Goal: Transaction & Acquisition: Purchase product/service

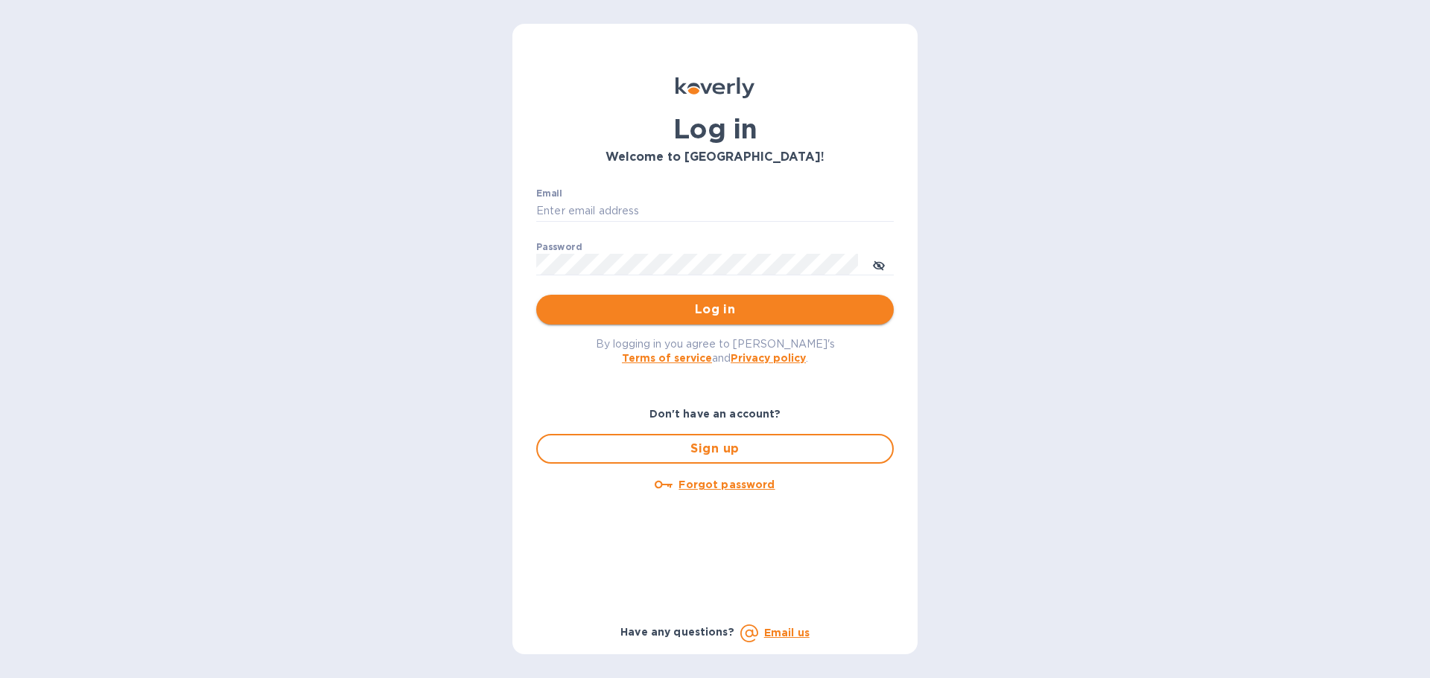
type input "touchupcrew@gmail.com"
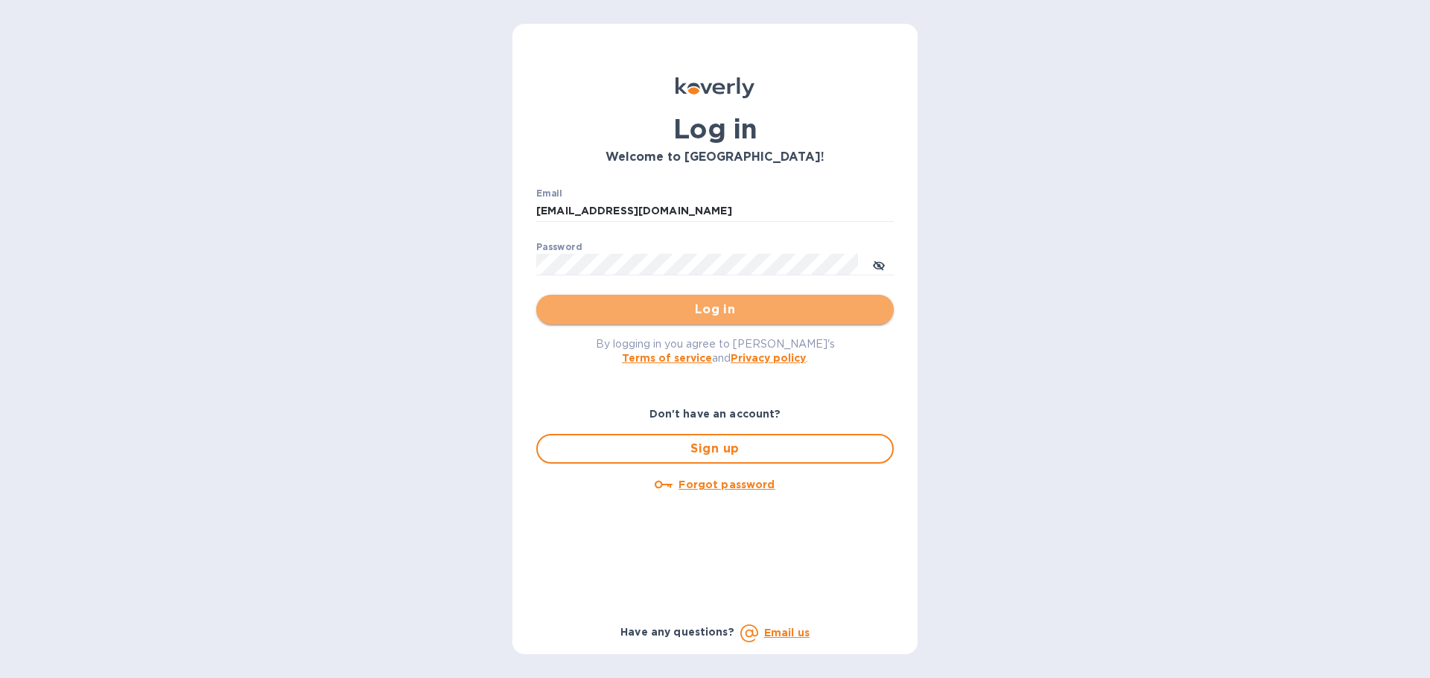
click at [601, 317] on span "Log in" at bounding box center [715, 310] width 334 height 18
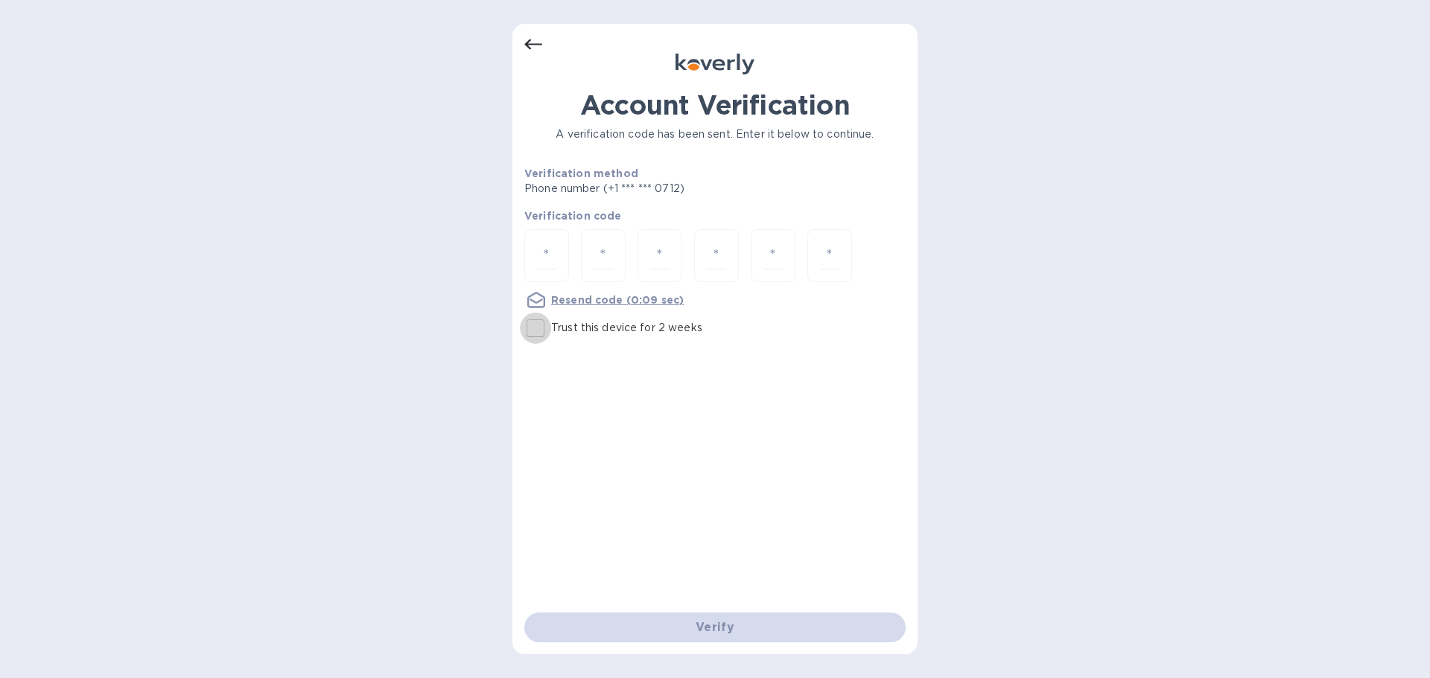
click at [546, 323] on input "Trust this device for 2 weeks" at bounding box center [535, 328] width 31 height 31
checkbox input "true"
click at [554, 249] on input "number" at bounding box center [546, 256] width 19 height 28
type input "2"
type input "9"
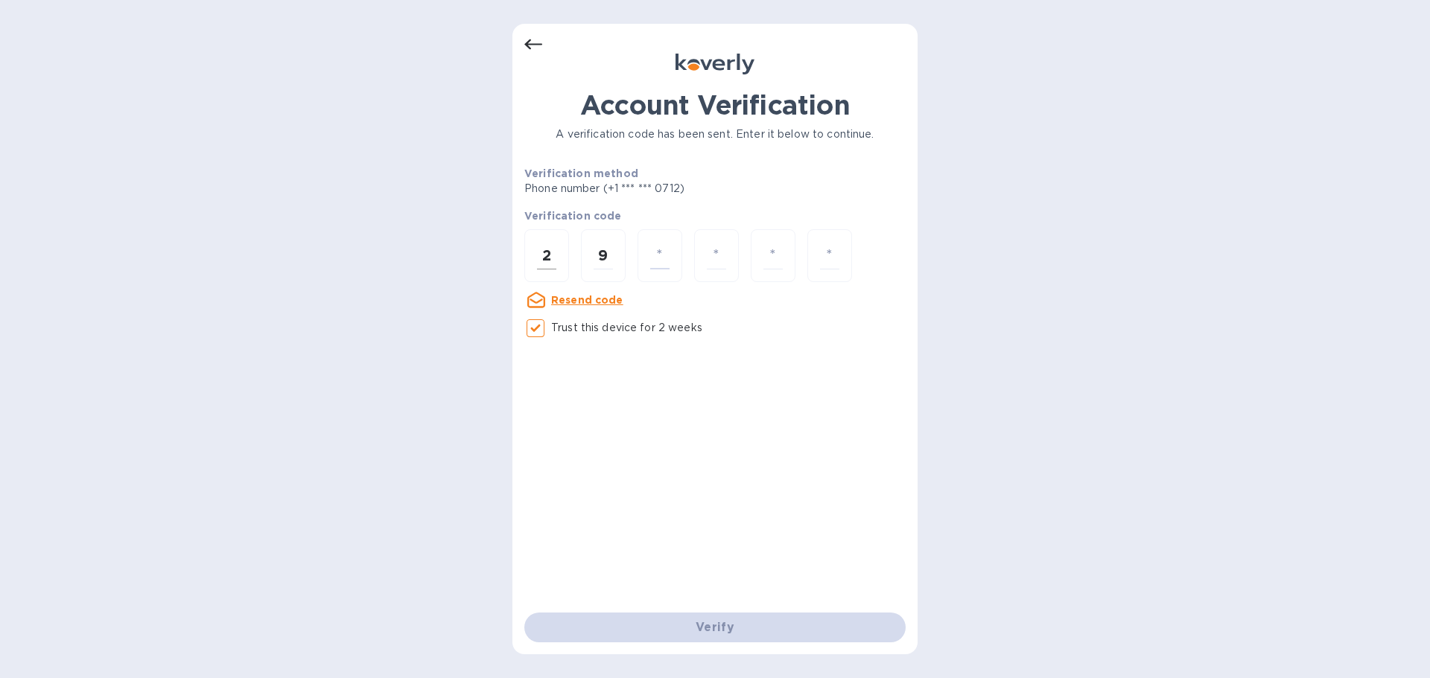
type input "9"
type input "0"
type input "2"
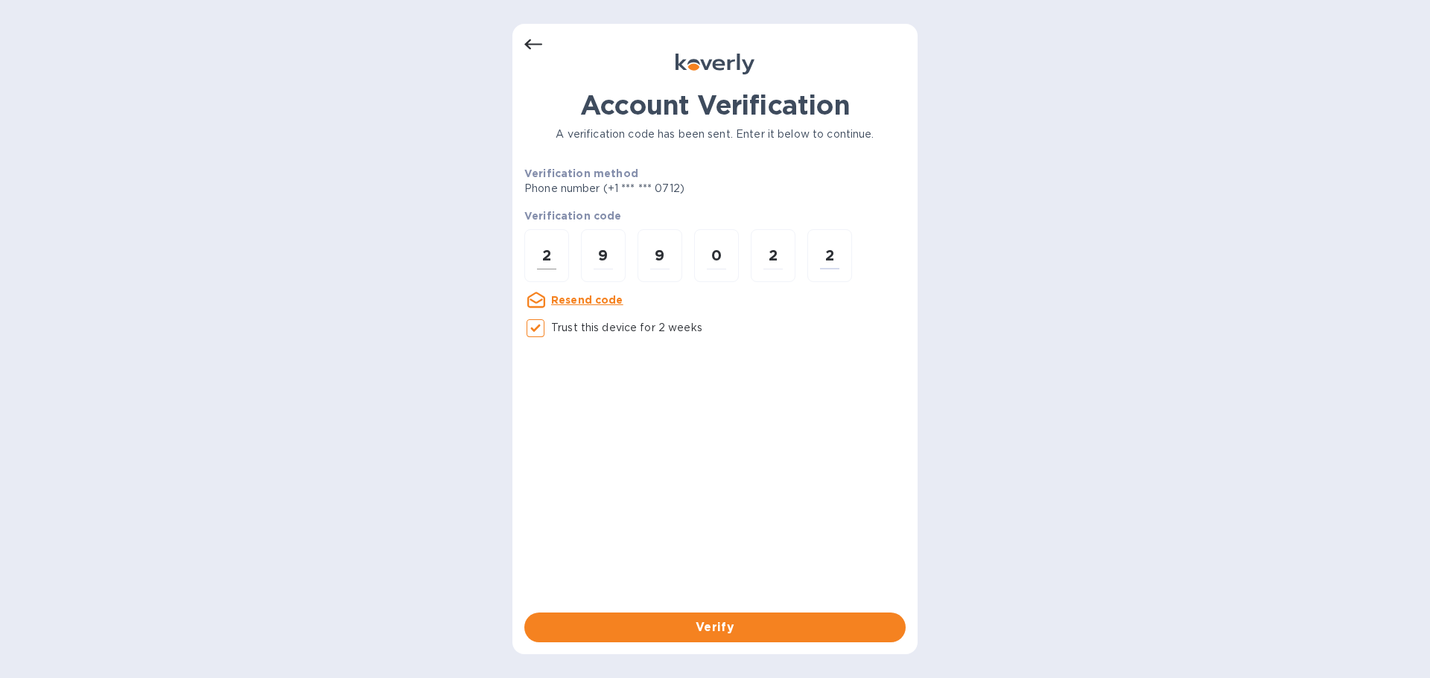
type input "2"
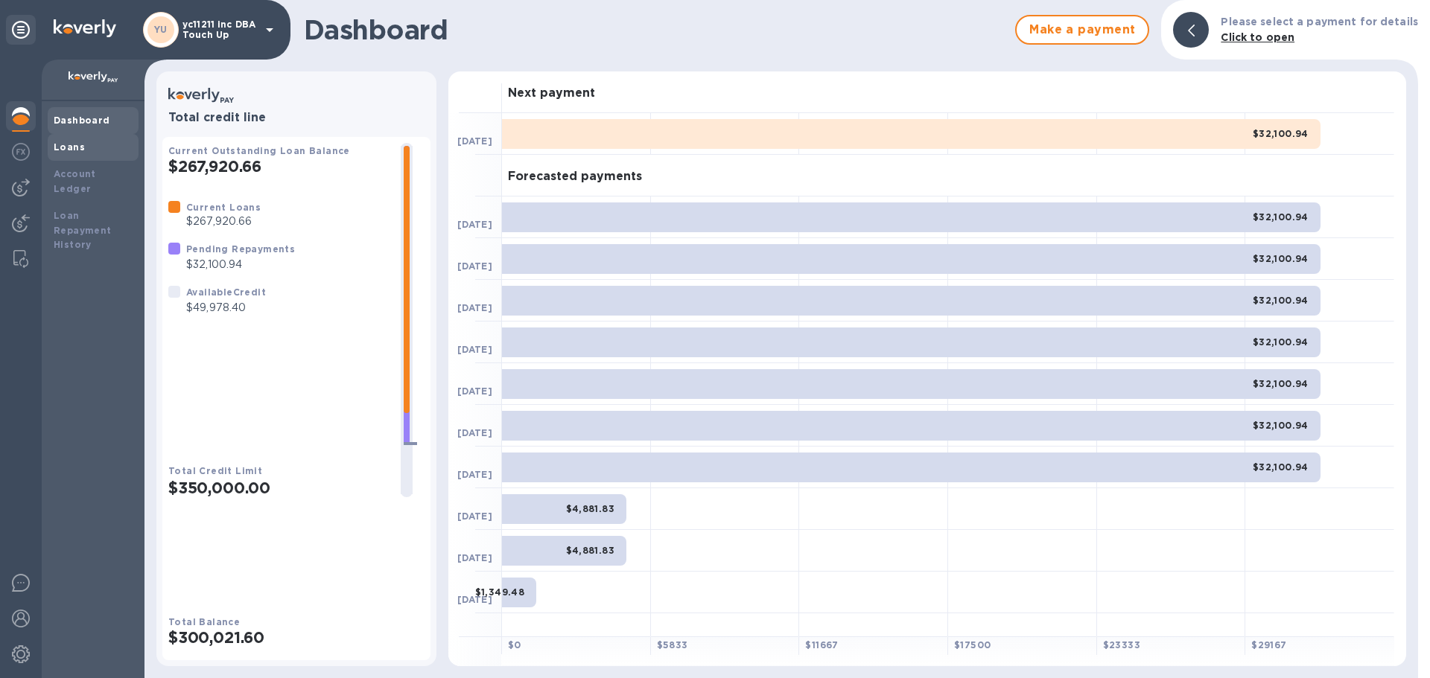
click at [63, 143] on b "Loans" at bounding box center [69, 146] width 31 height 11
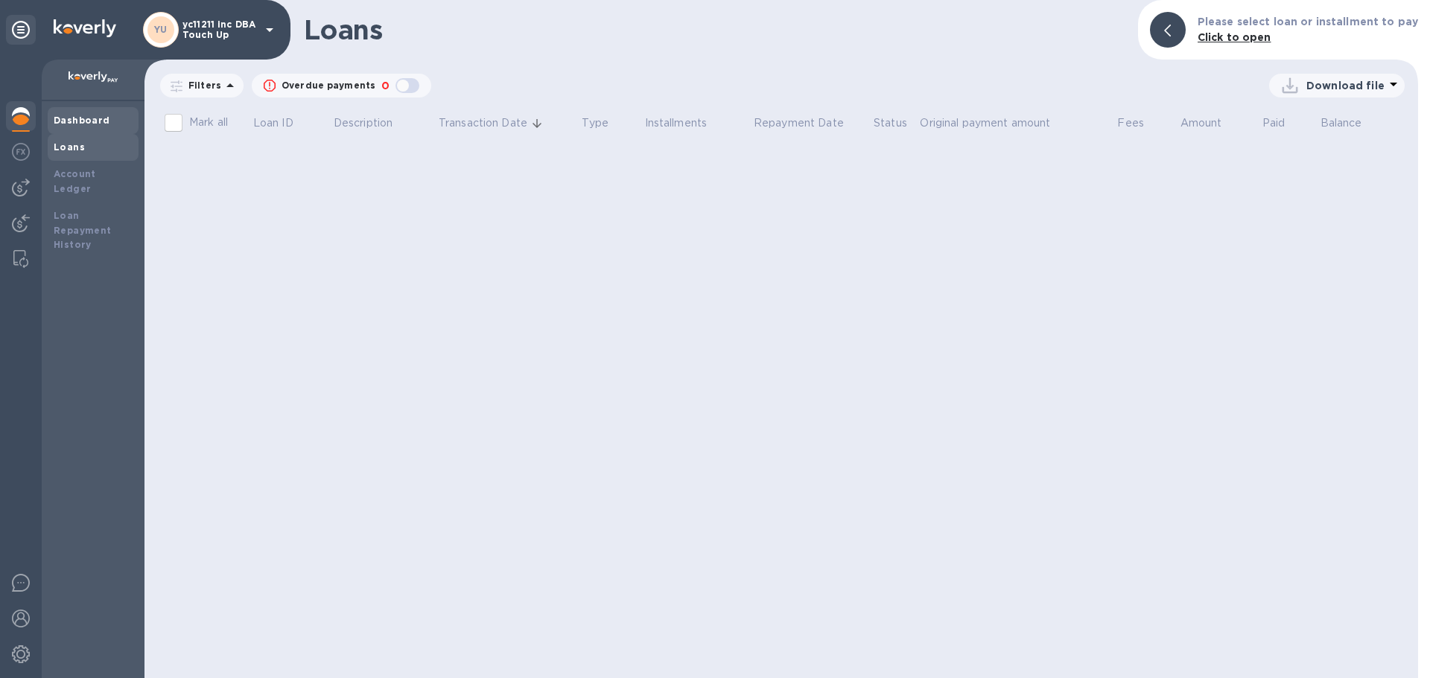
click at [74, 116] on b "Dashboard" at bounding box center [82, 120] width 57 height 11
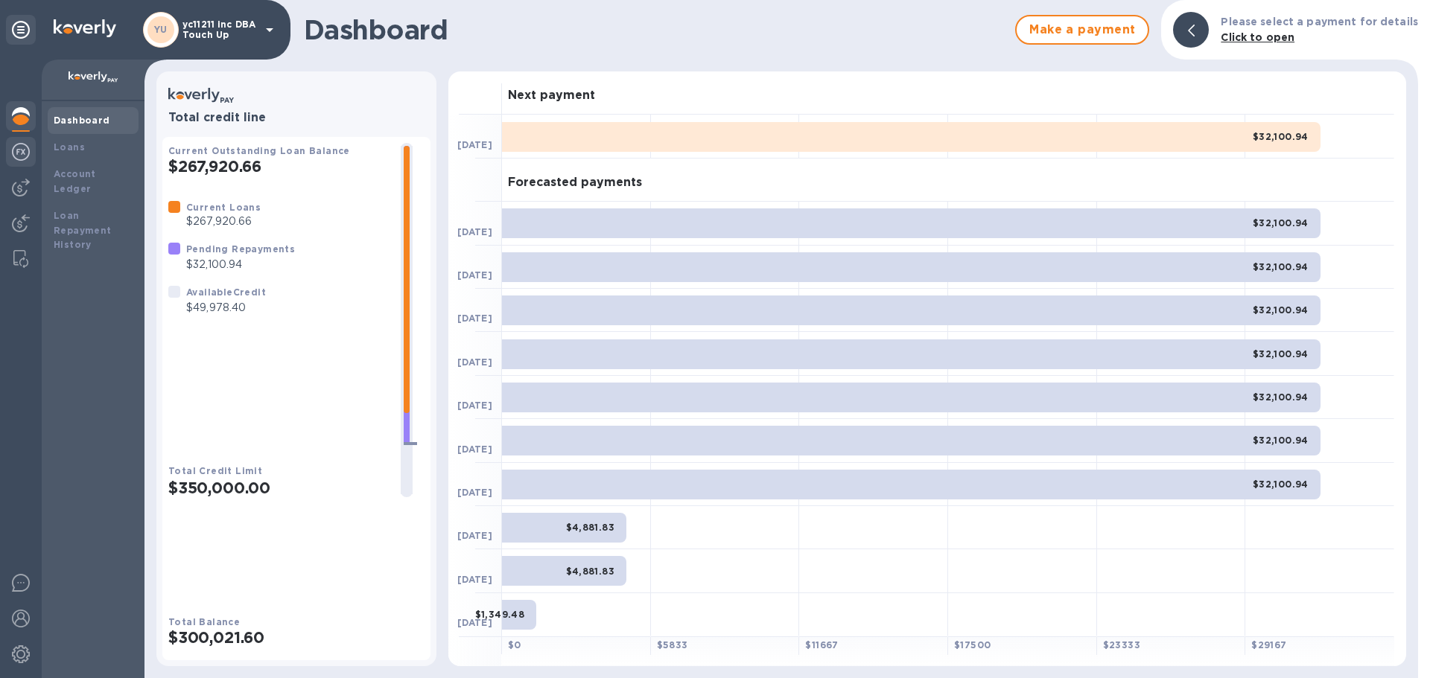
click at [17, 156] on img at bounding box center [21, 152] width 18 height 18
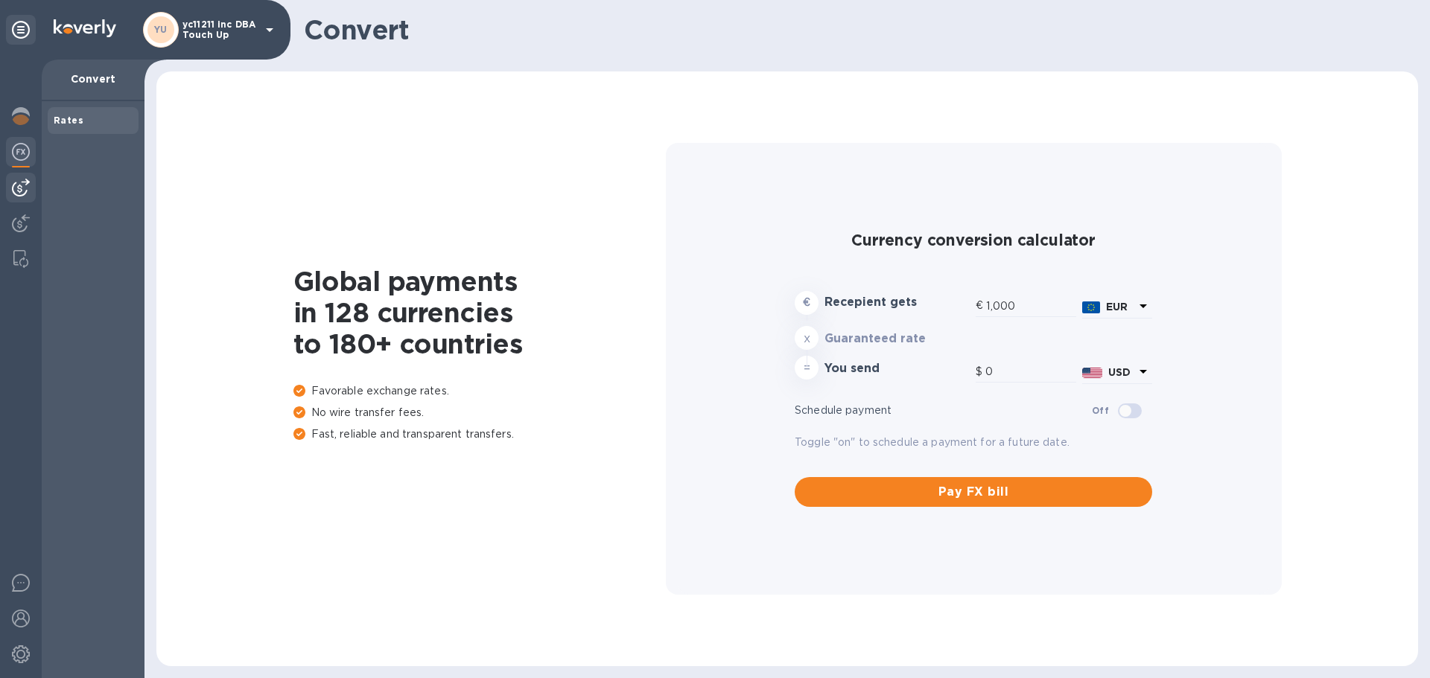
type input "1,170.73"
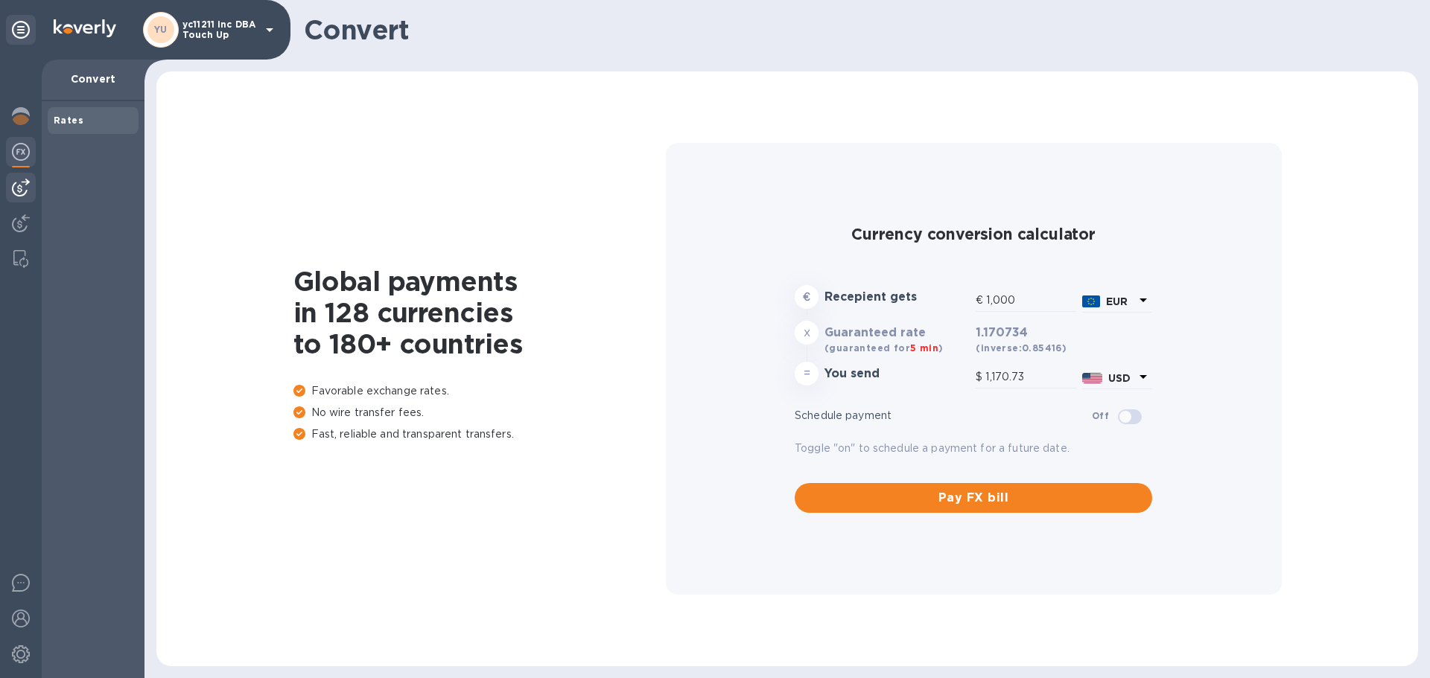
click at [20, 183] on img at bounding box center [21, 188] width 18 height 18
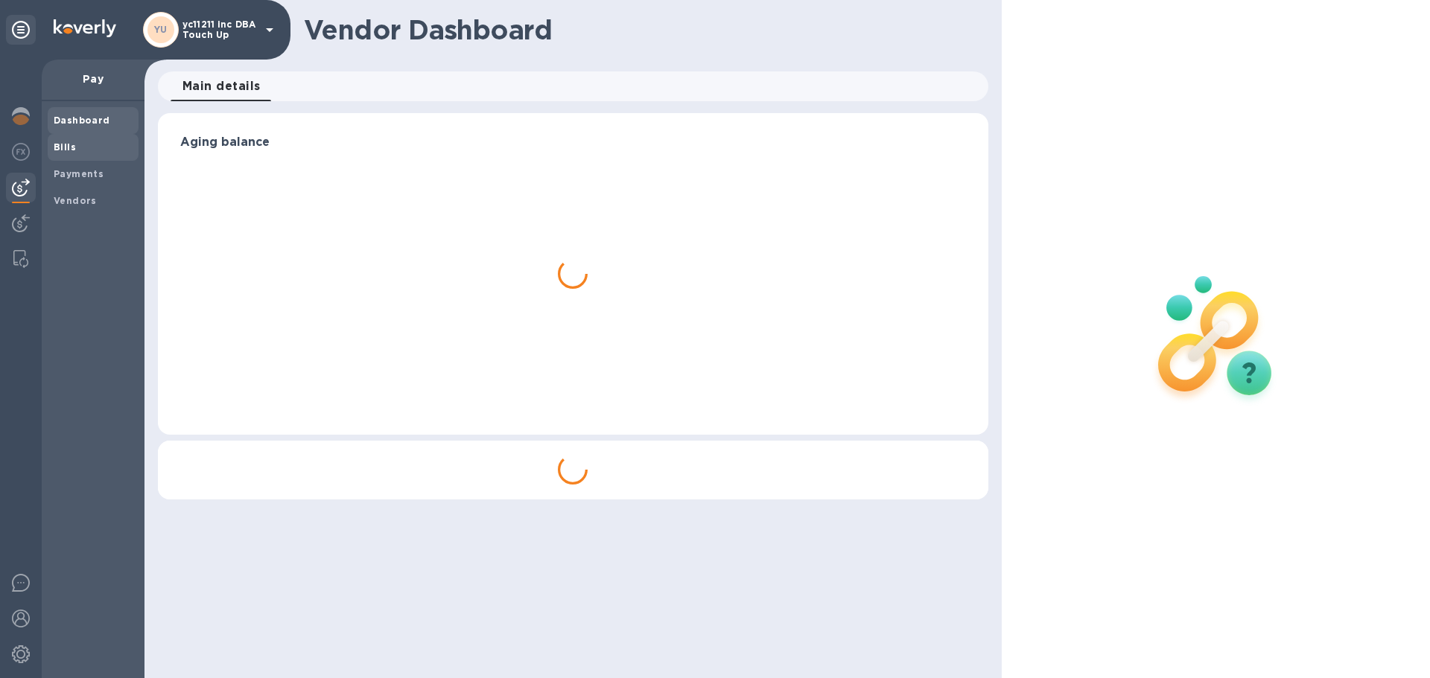
click at [75, 148] on span "Bills" at bounding box center [93, 147] width 79 height 15
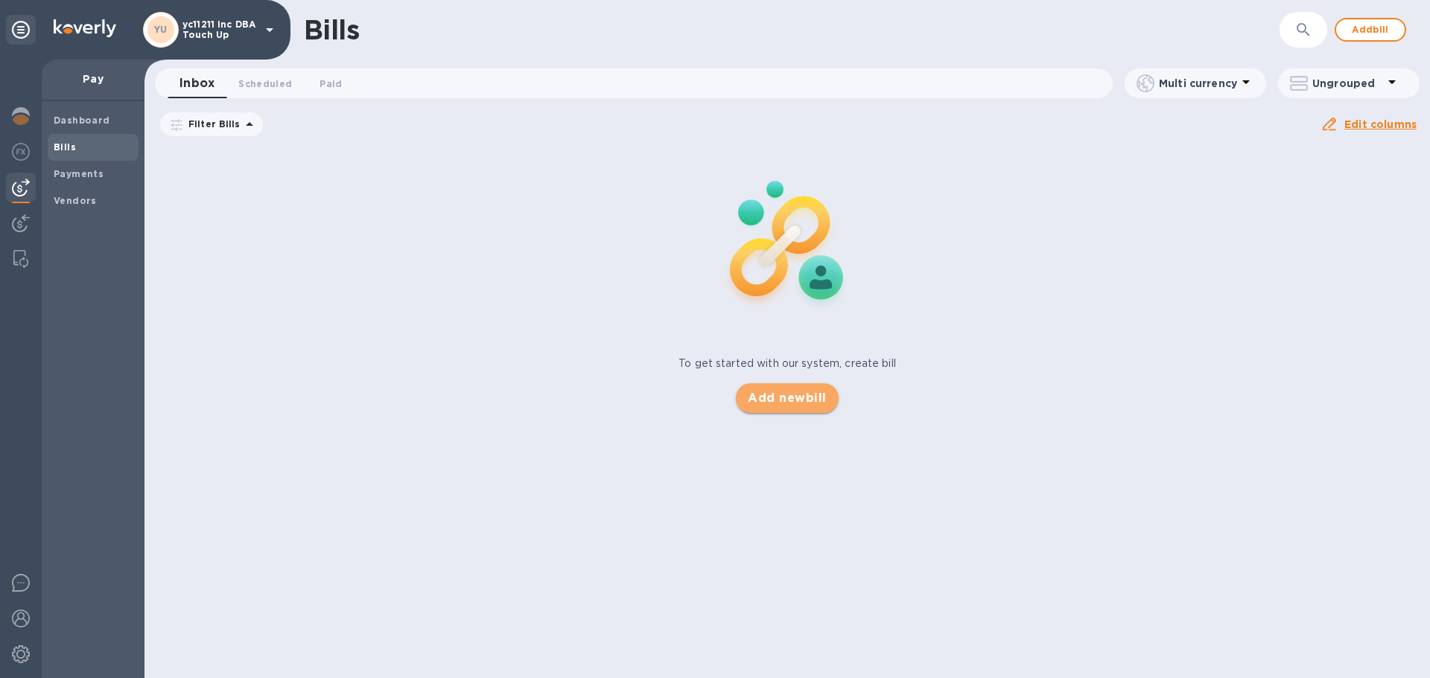
click at [779, 398] on span "Add new bill" at bounding box center [787, 398] width 78 height 18
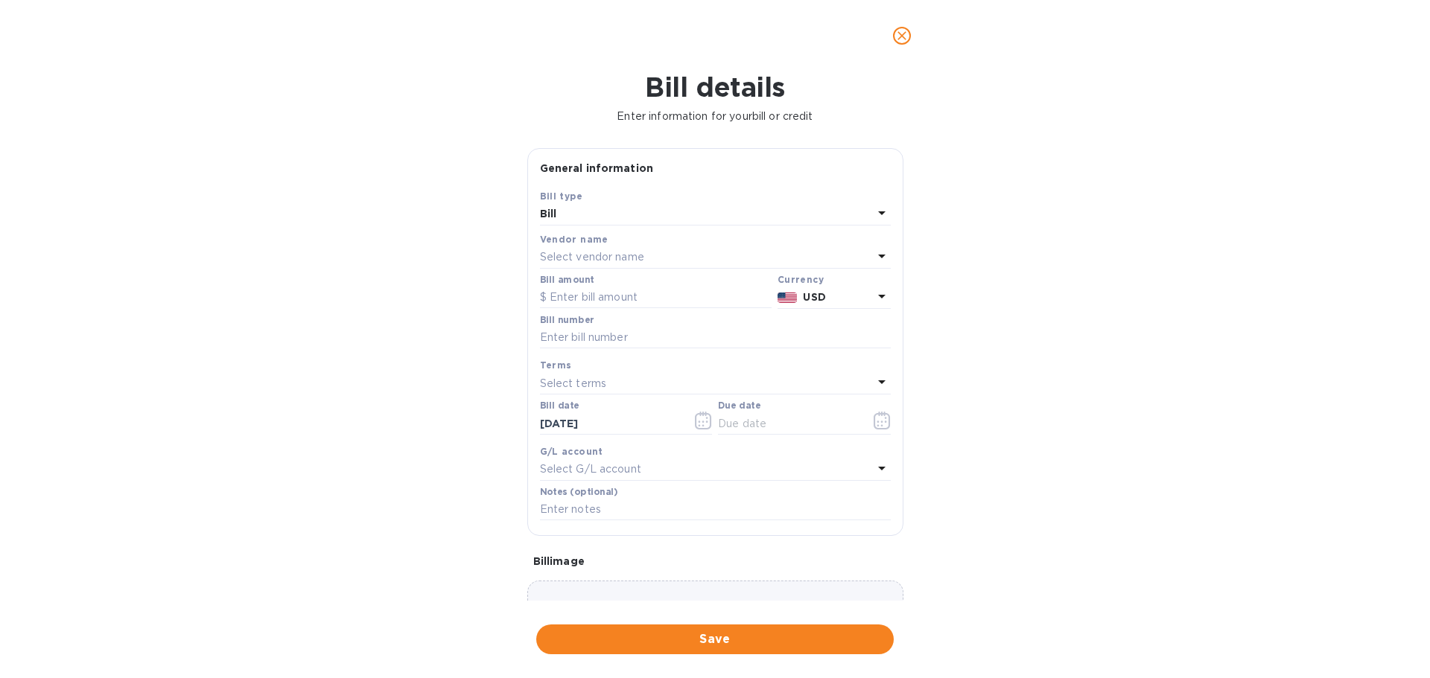
click at [609, 244] on div "Vendor name" at bounding box center [715, 240] width 351 height 16
click at [606, 255] on p "Select vendor name" at bounding box center [592, 257] width 104 height 16
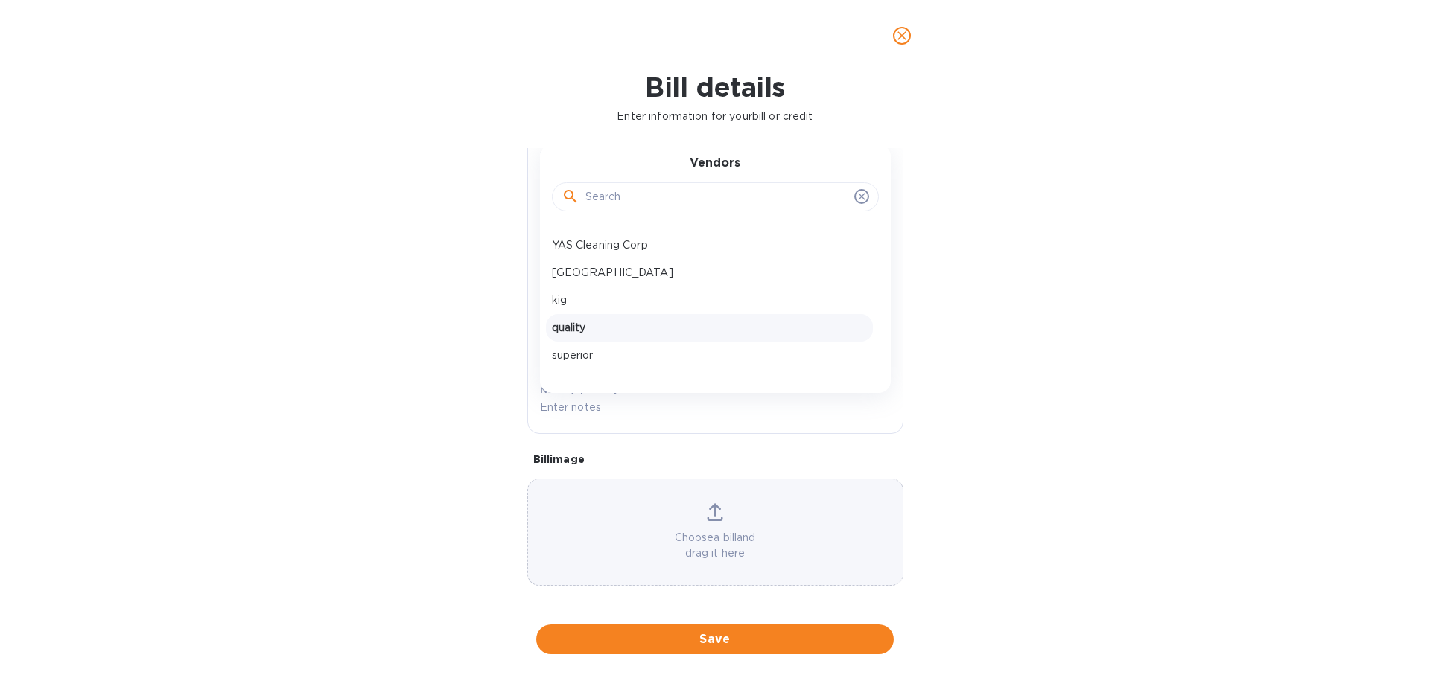
scroll to position [105, 0]
click at [591, 354] on p "superior" at bounding box center [709, 353] width 315 height 16
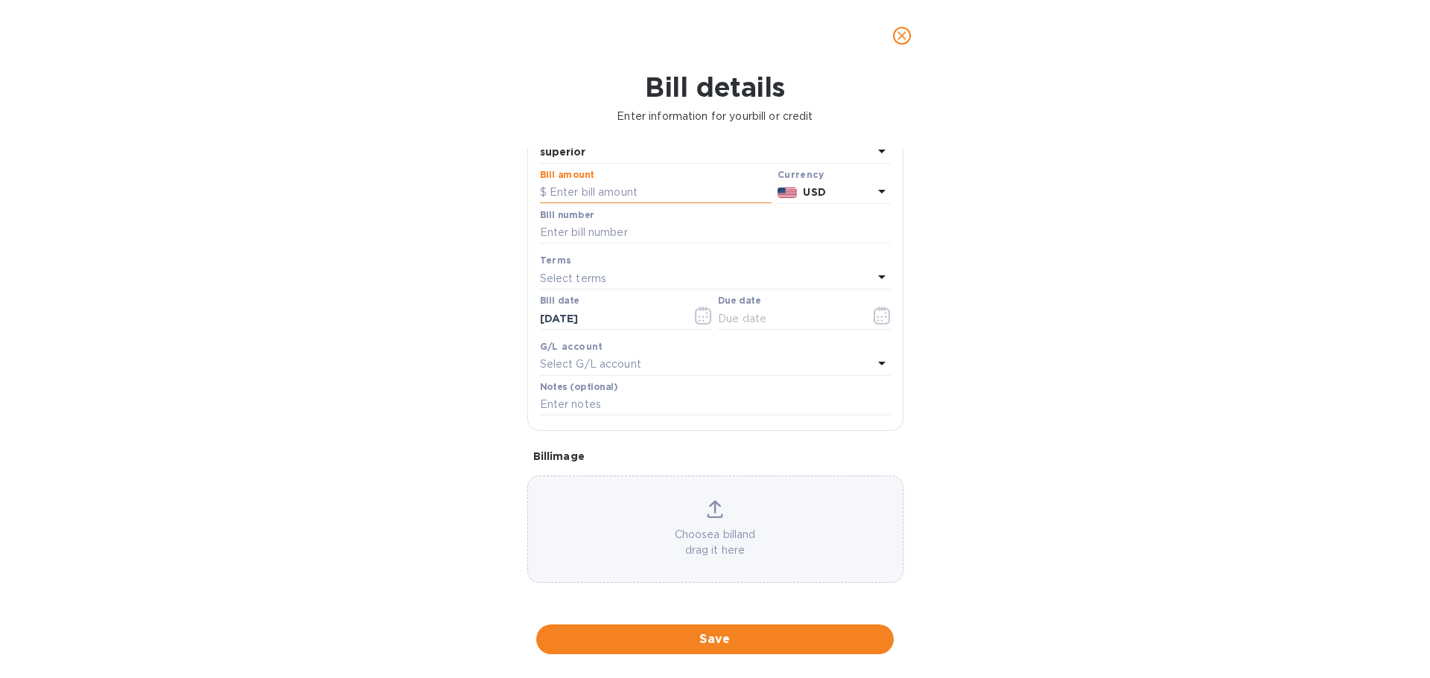
click at [567, 194] on input "text" at bounding box center [656, 193] width 232 height 22
type input "10,000"
click at [566, 231] on input "text" at bounding box center [715, 233] width 351 height 22
type input "9225"
click at [563, 270] on div "Select terms" at bounding box center [706, 278] width 333 height 21
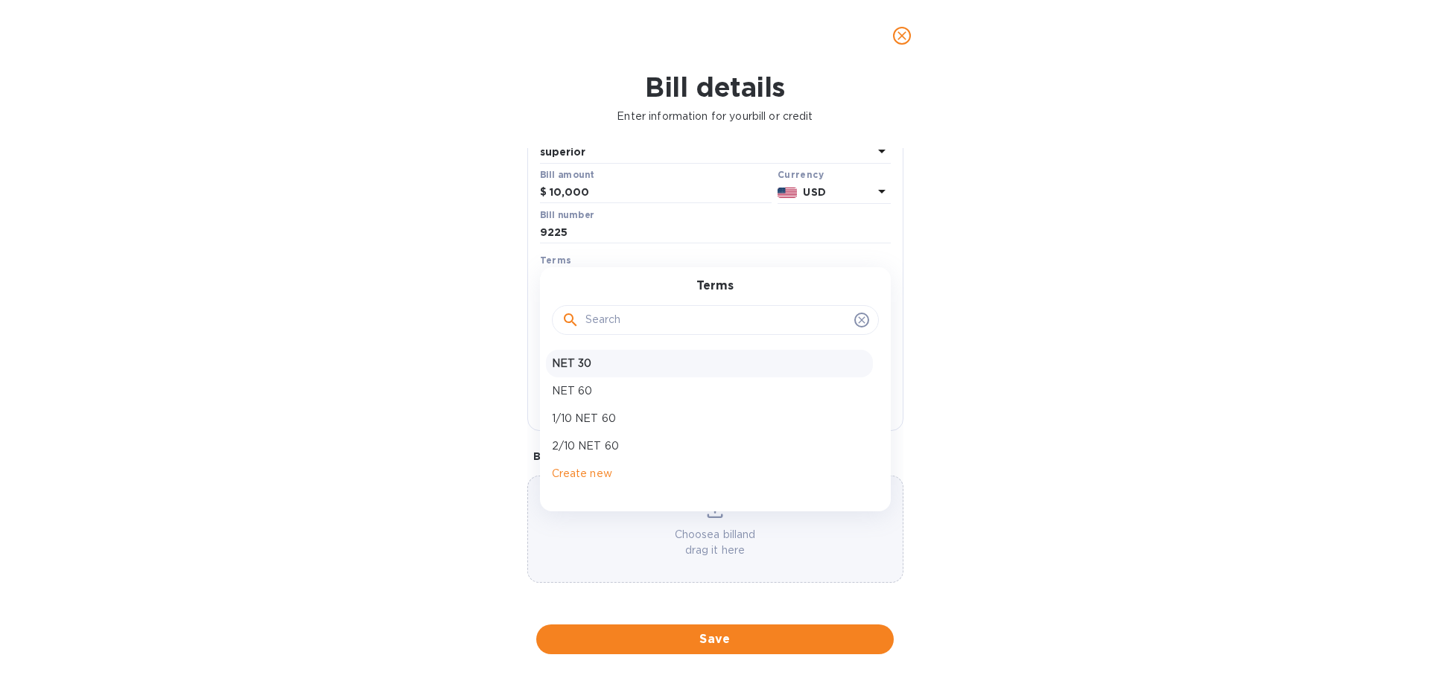
click at [567, 366] on p "NET 30" at bounding box center [709, 364] width 315 height 16
type input "[DATE]"
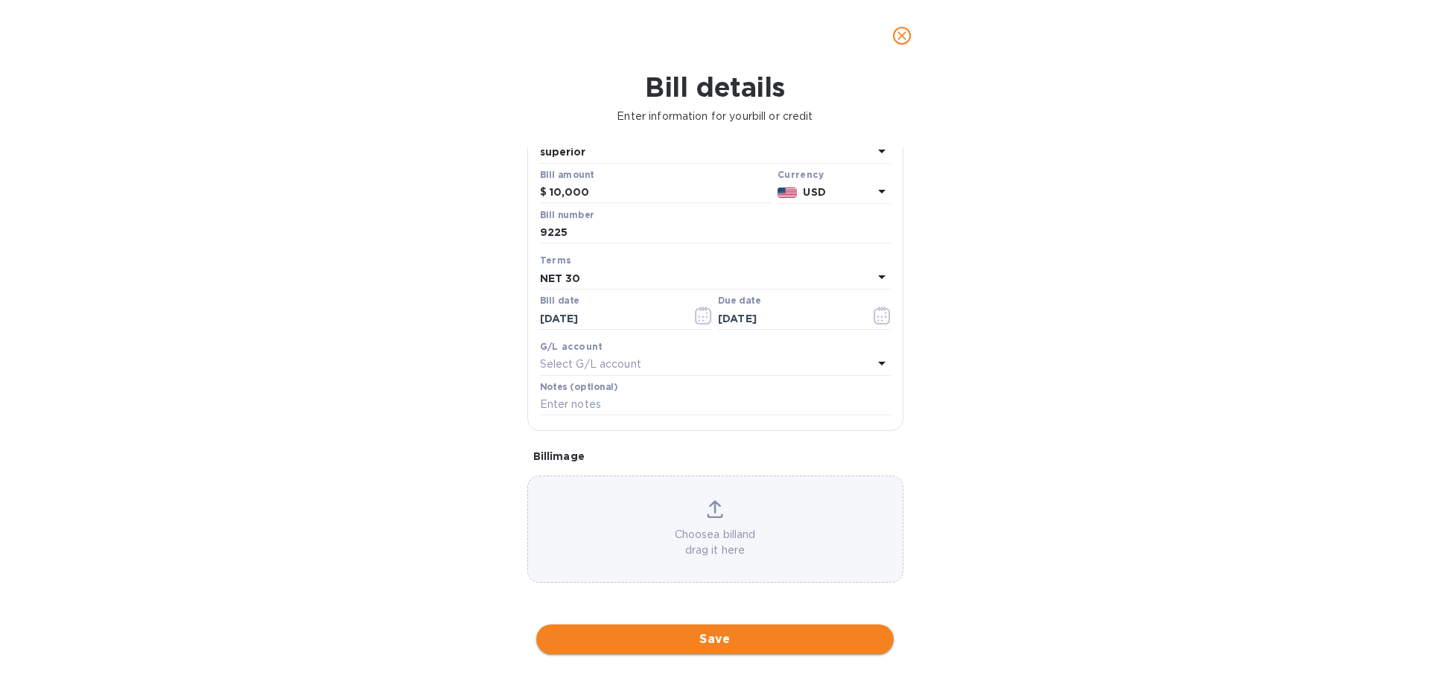
click at [616, 635] on span "Save" at bounding box center [715, 640] width 334 height 18
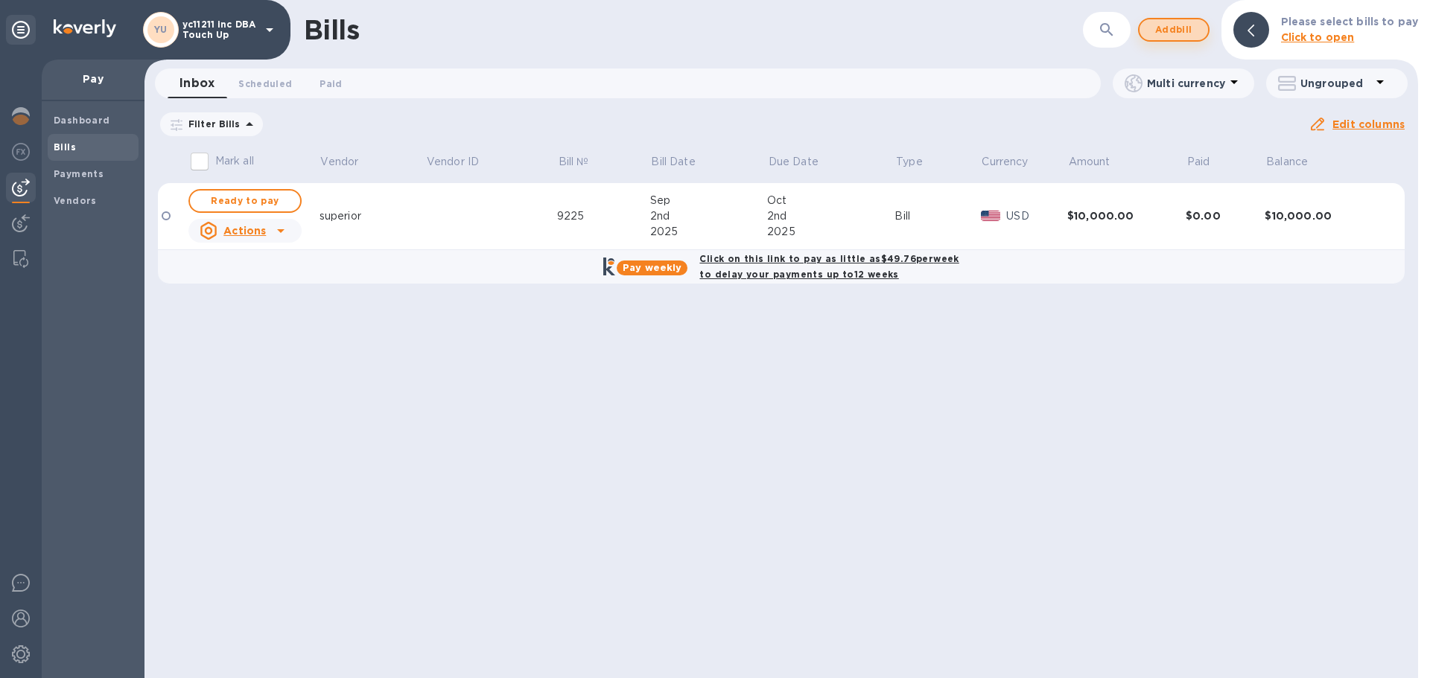
click at [1192, 32] on span "Add bill" at bounding box center [1173, 30] width 45 height 18
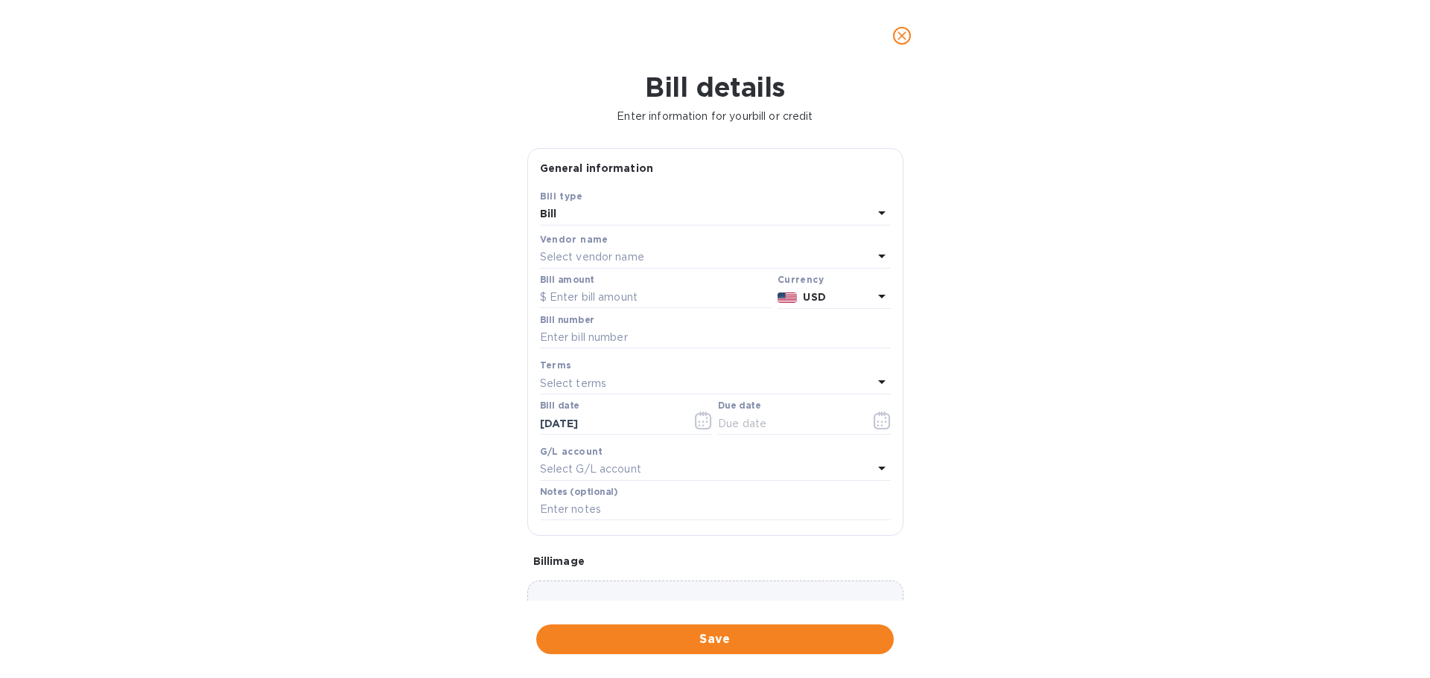
click at [620, 265] on p "Select vendor name" at bounding box center [592, 257] width 104 height 16
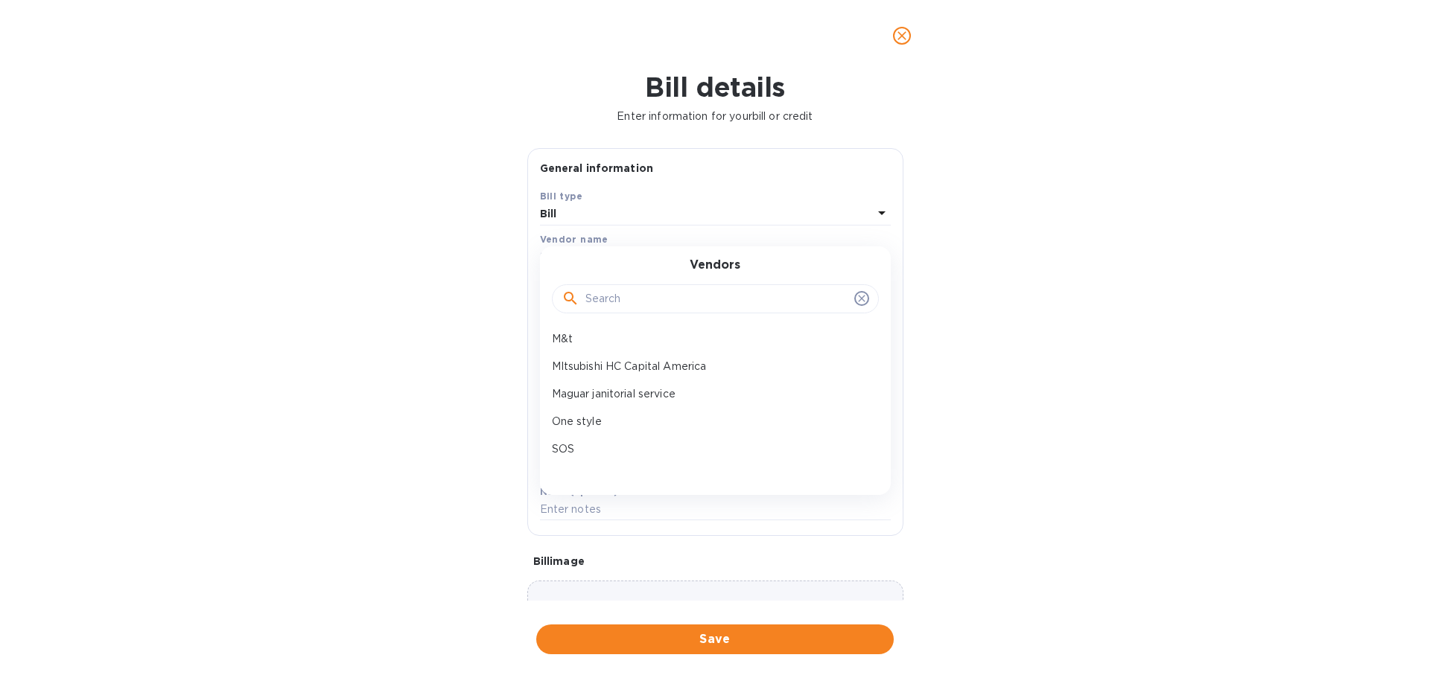
scroll to position [149, 0]
click at [606, 362] on p "Iron team llc" at bounding box center [709, 359] width 315 height 16
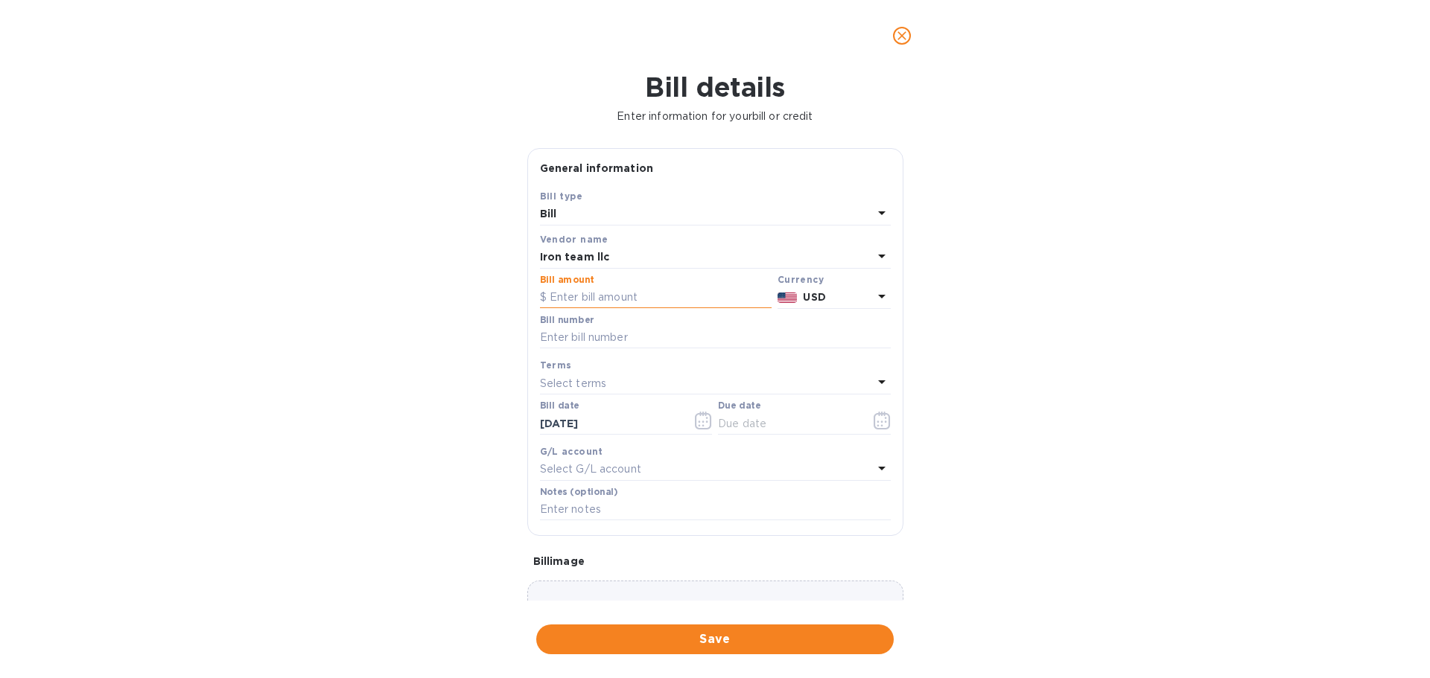
click at [601, 291] on input "text" at bounding box center [656, 298] width 232 height 22
type input "9,000"
click at [602, 325] on div "Bill number" at bounding box center [715, 332] width 351 height 34
click at [601, 327] on input "text" at bounding box center [715, 338] width 351 height 22
type input "9225"
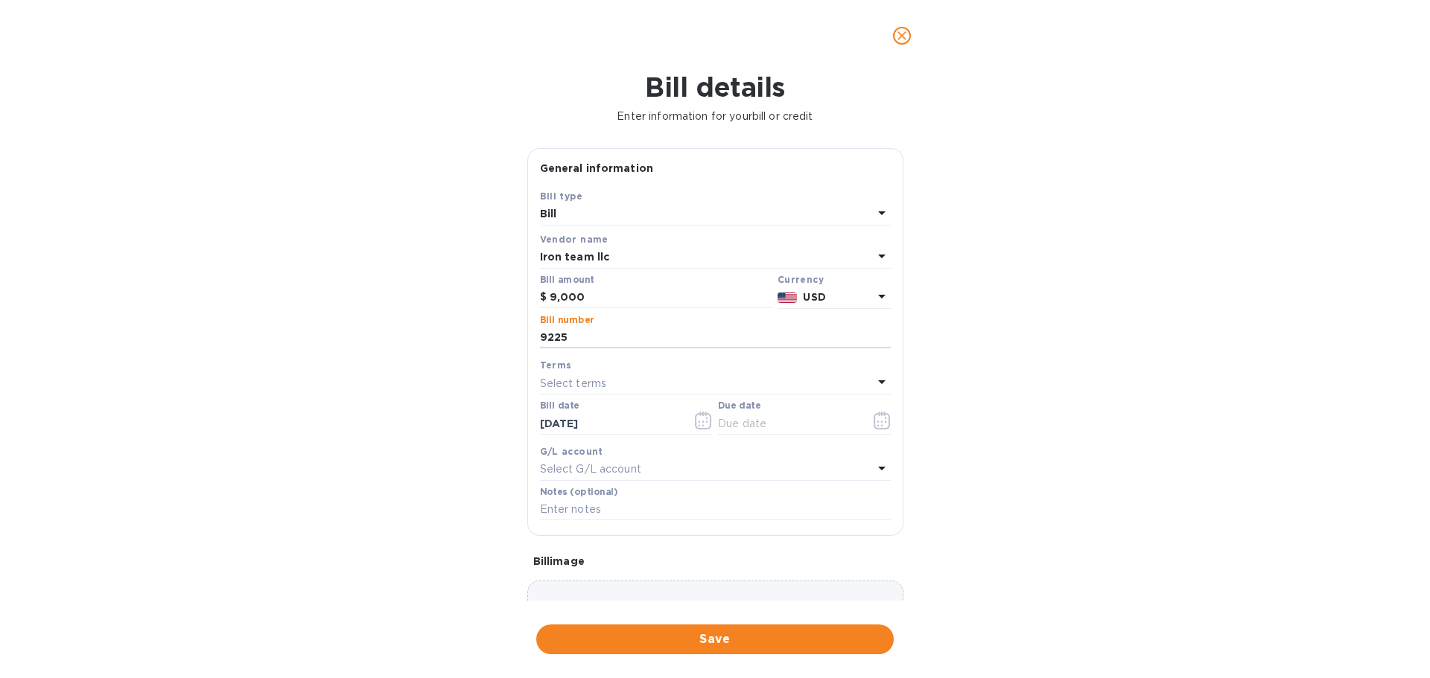
click at [572, 389] on p "Select terms" at bounding box center [573, 384] width 67 height 16
click at [582, 471] on p "NET 30" at bounding box center [709, 469] width 315 height 16
type input "[DATE]"
click at [602, 635] on span "Save" at bounding box center [715, 640] width 334 height 18
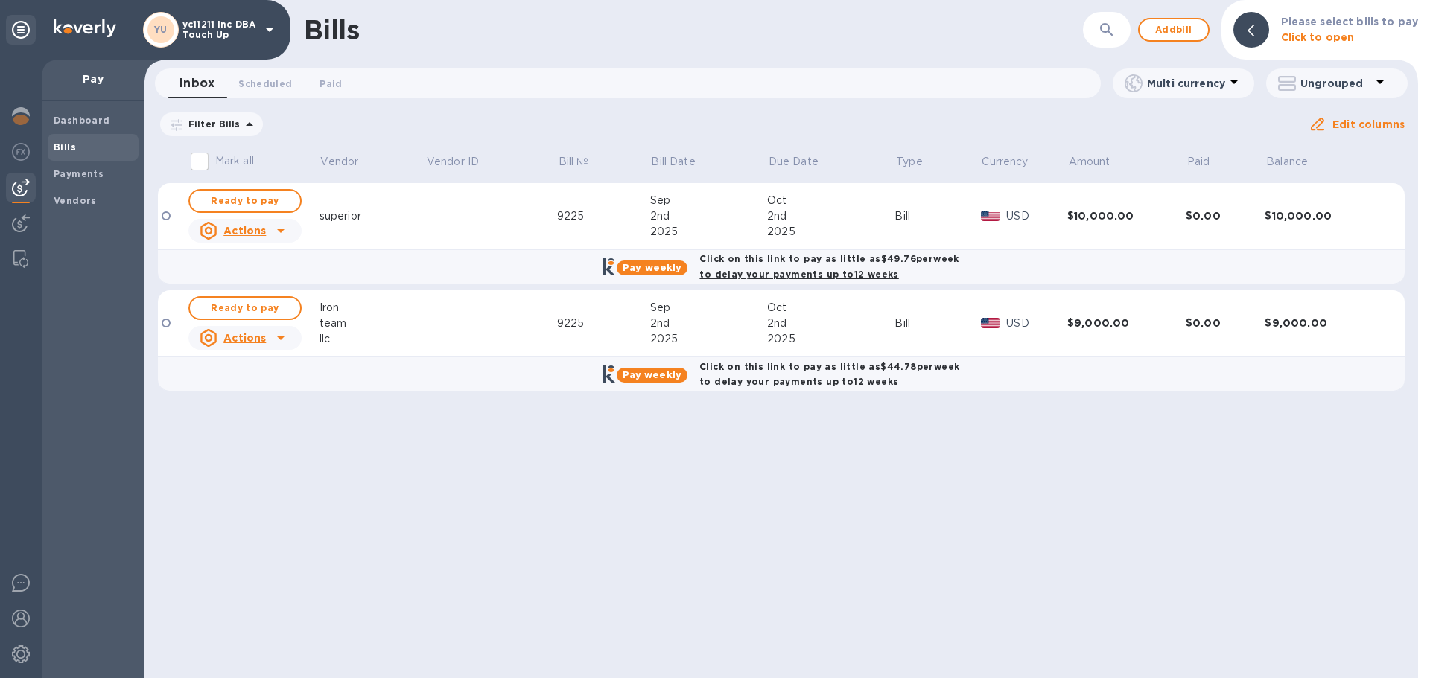
click at [752, 269] on b "Click on this link to pay as little as $49.76 per week to delay your payments u…" at bounding box center [828, 266] width 259 height 27
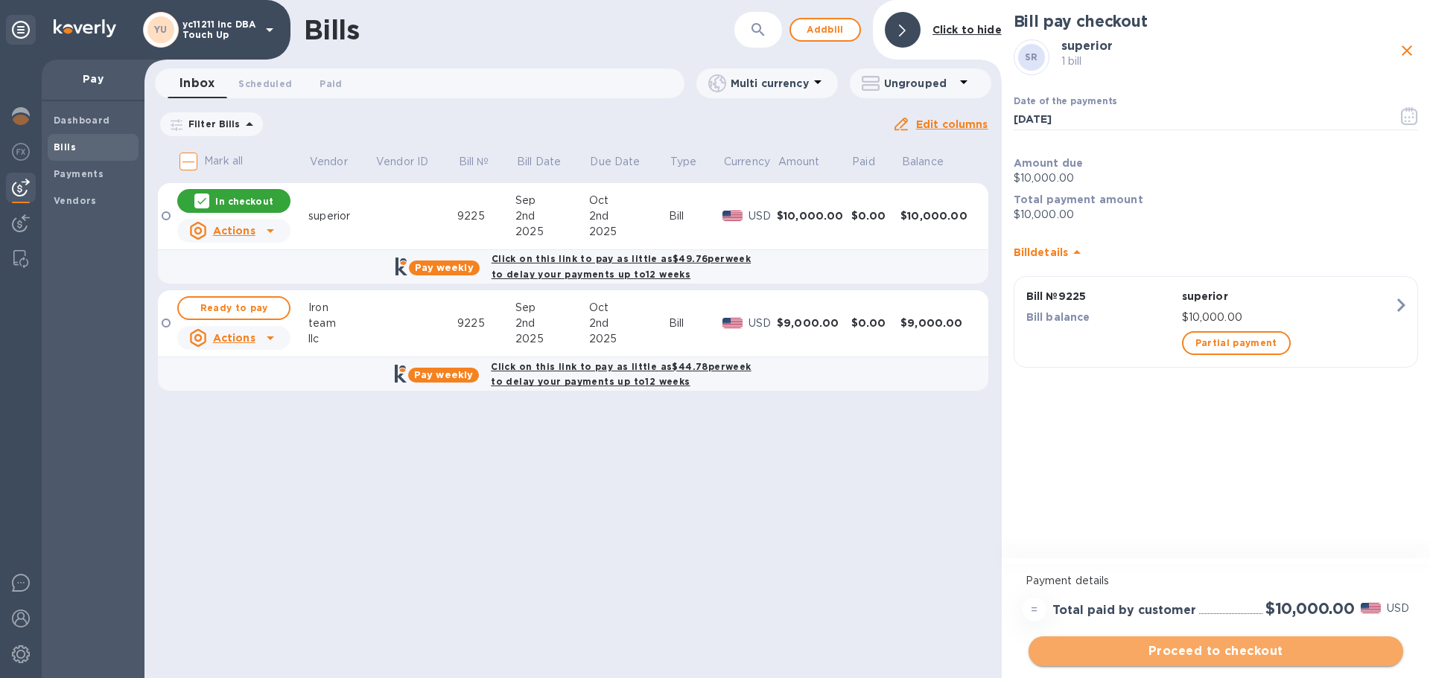
click at [1173, 652] on span "Proceed to checkout" at bounding box center [1215, 652] width 351 height 18
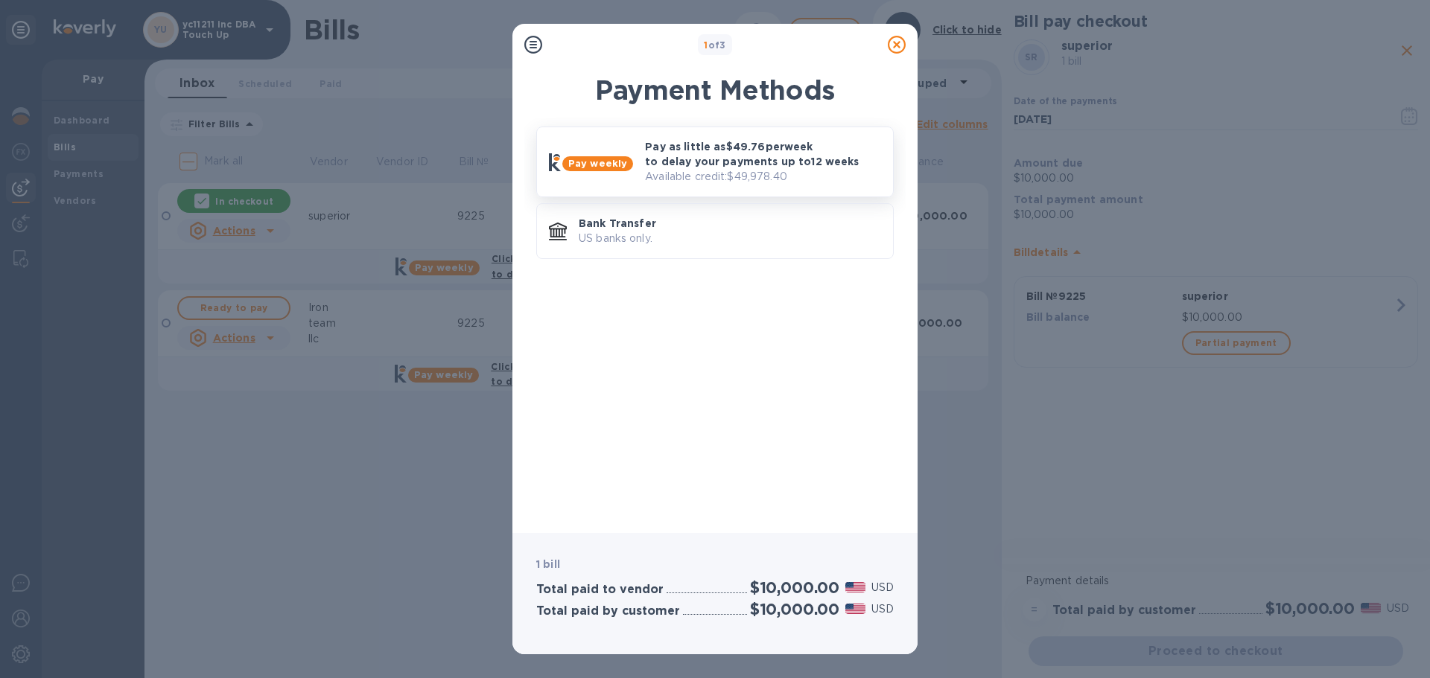
click at [671, 179] on p "Available credit: $49,978.40" at bounding box center [763, 177] width 236 height 16
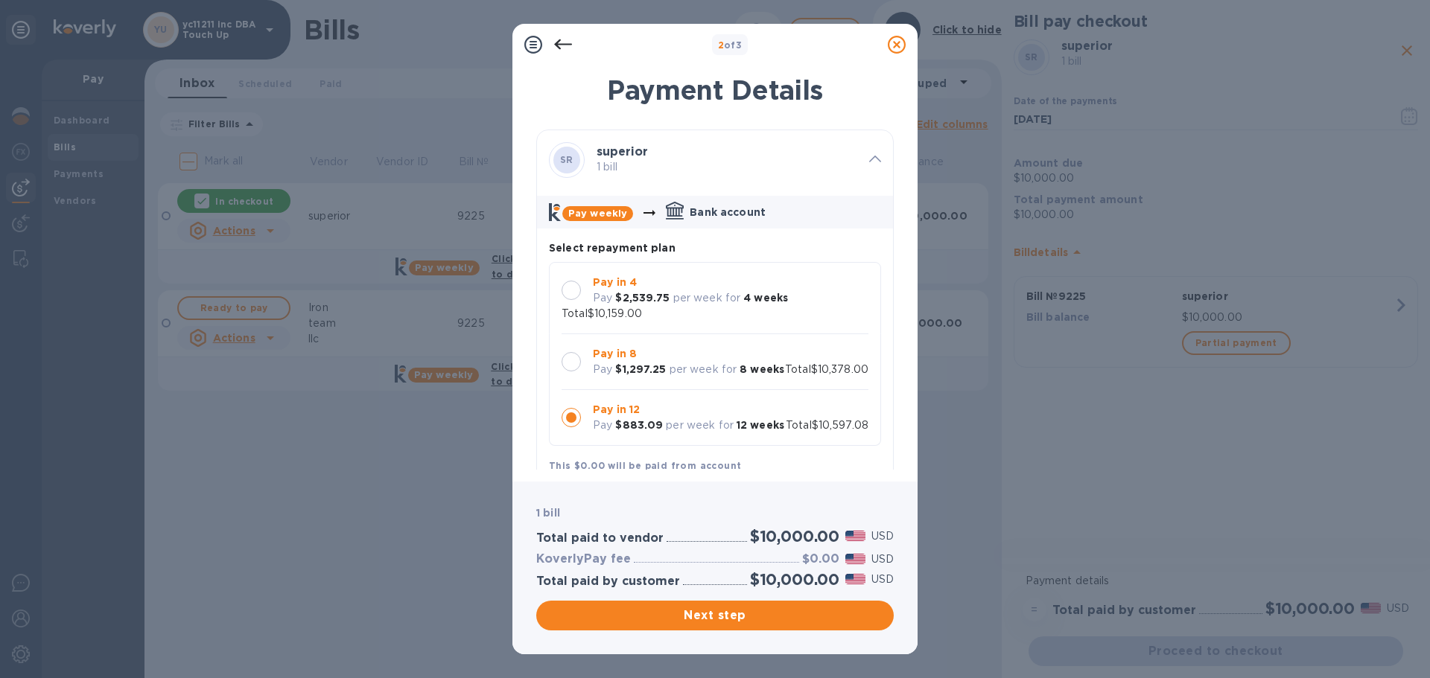
scroll to position [14, 0]
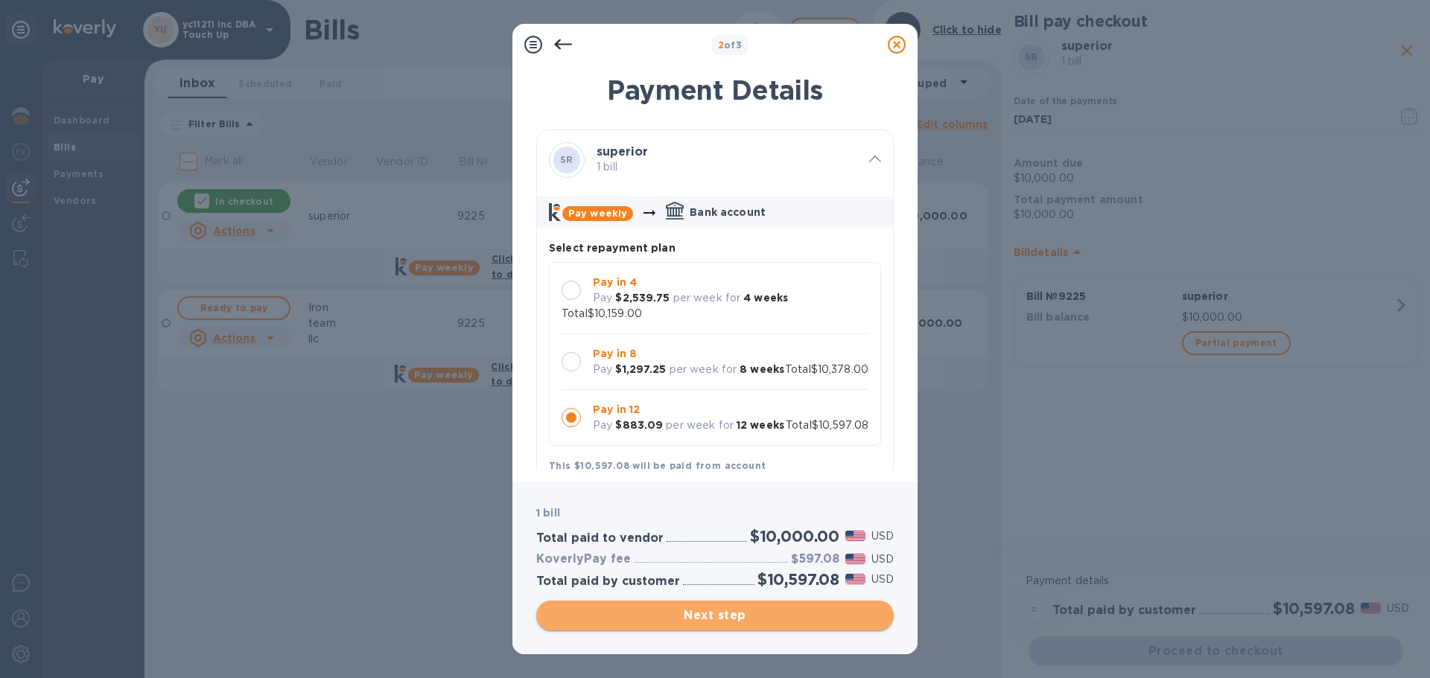
click at [708, 620] on span "Next step" at bounding box center [715, 616] width 334 height 18
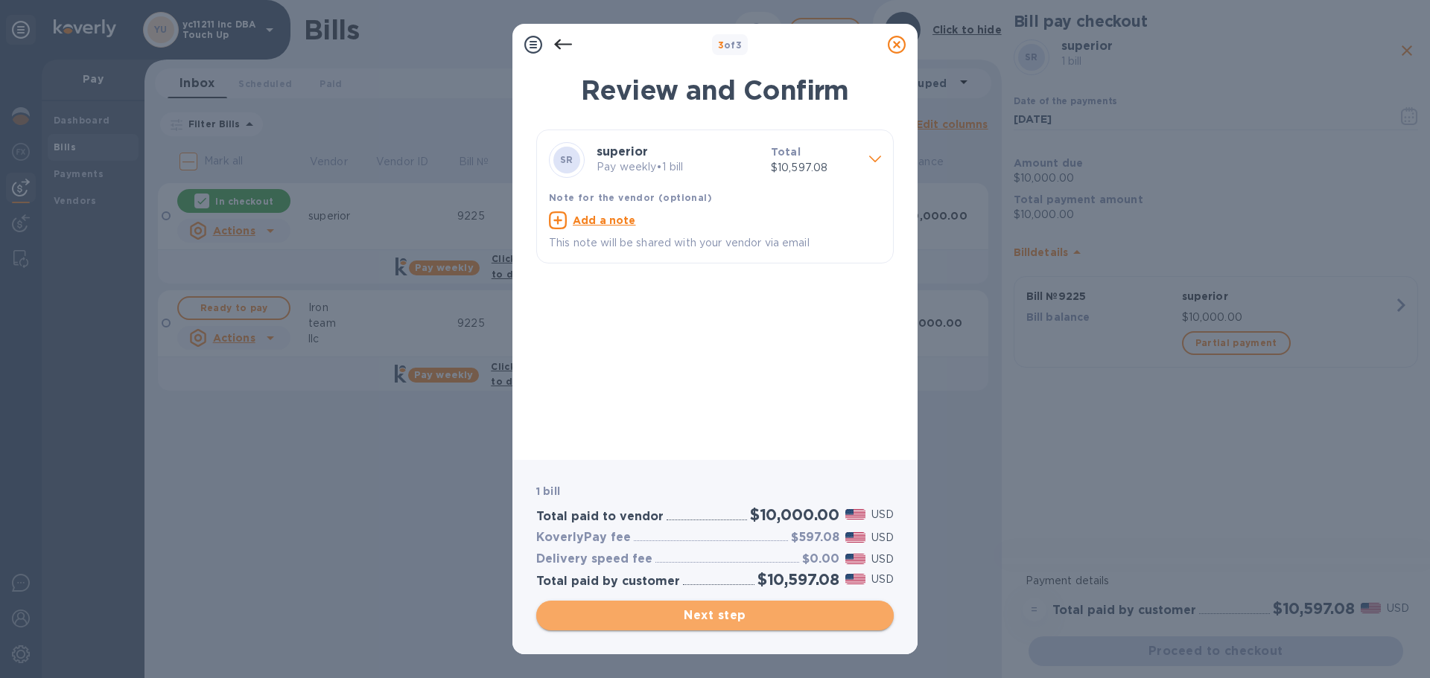
click at [602, 623] on span "Next step" at bounding box center [715, 616] width 334 height 18
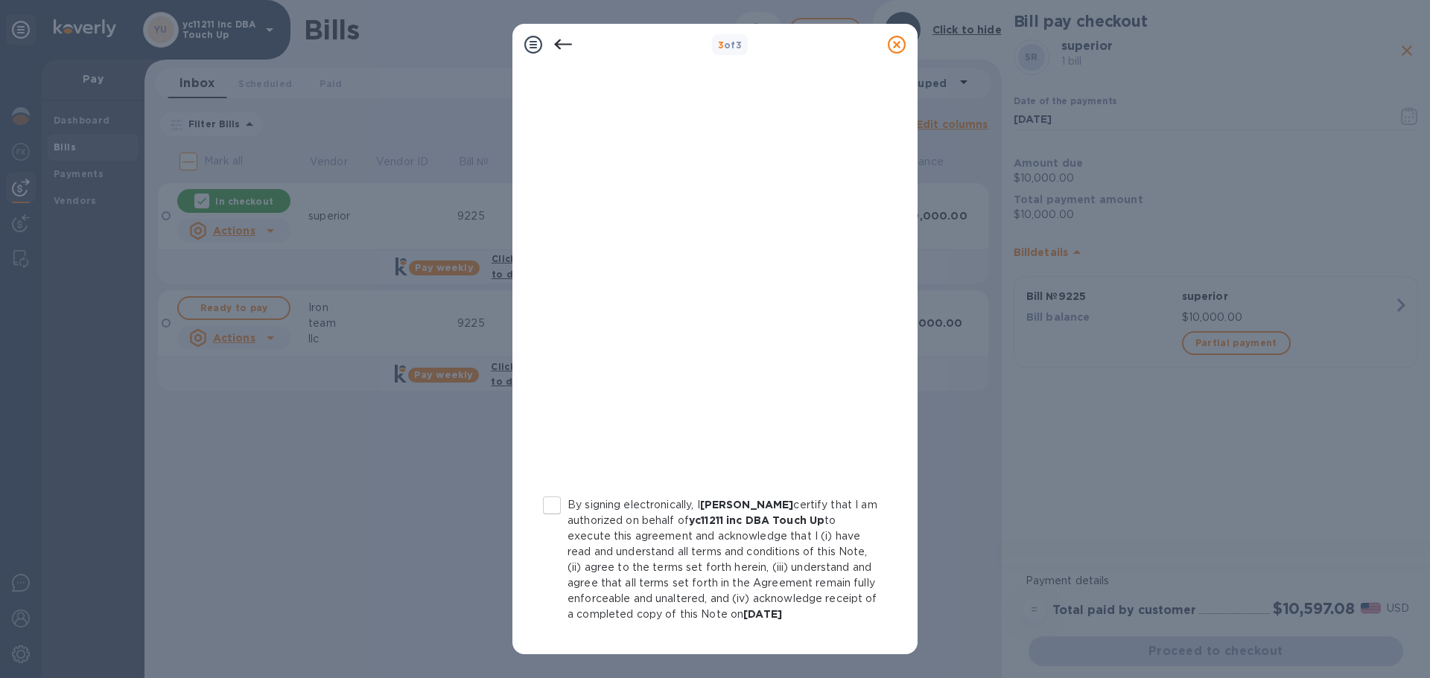
scroll to position [170, 0]
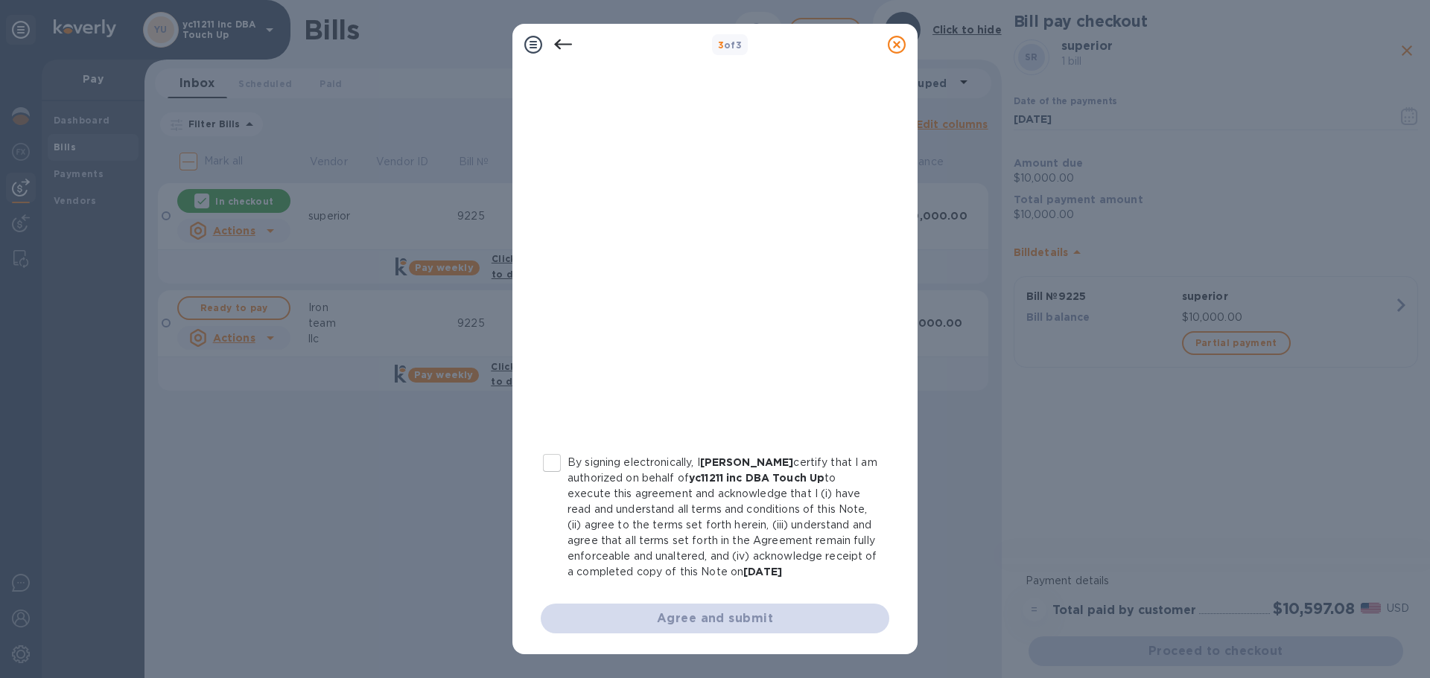
click at [608, 494] on p "By signing electronically, I [PERSON_NAME] certify that I am authorized on beha…" at bounding box center [722, 517] width 310 height 125
click at [567, 479] on input "By signing electronically, I [PERSON_NAME] certify that I am authorized on beha…" at bounding box center [551, 463] width 31 height 31
checkbox input "true"
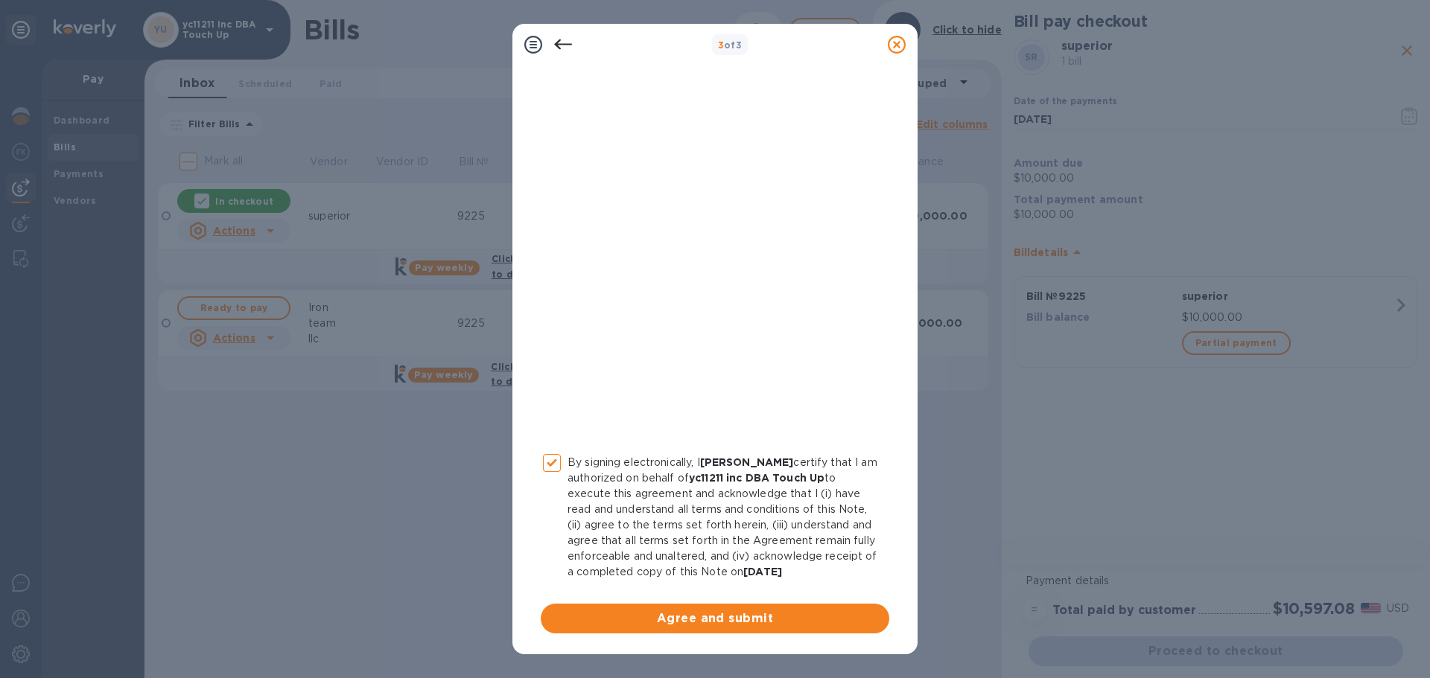
click at [614, 643] on div "Loan Agreement By signing electronically, I [PERSON_NAME] certify that I am aut…" at bounding box center [714, 356] width 405 height 598
click at [617, 630] on button "Agree and submit" at bounding box center [715, 619] width 349 height 30
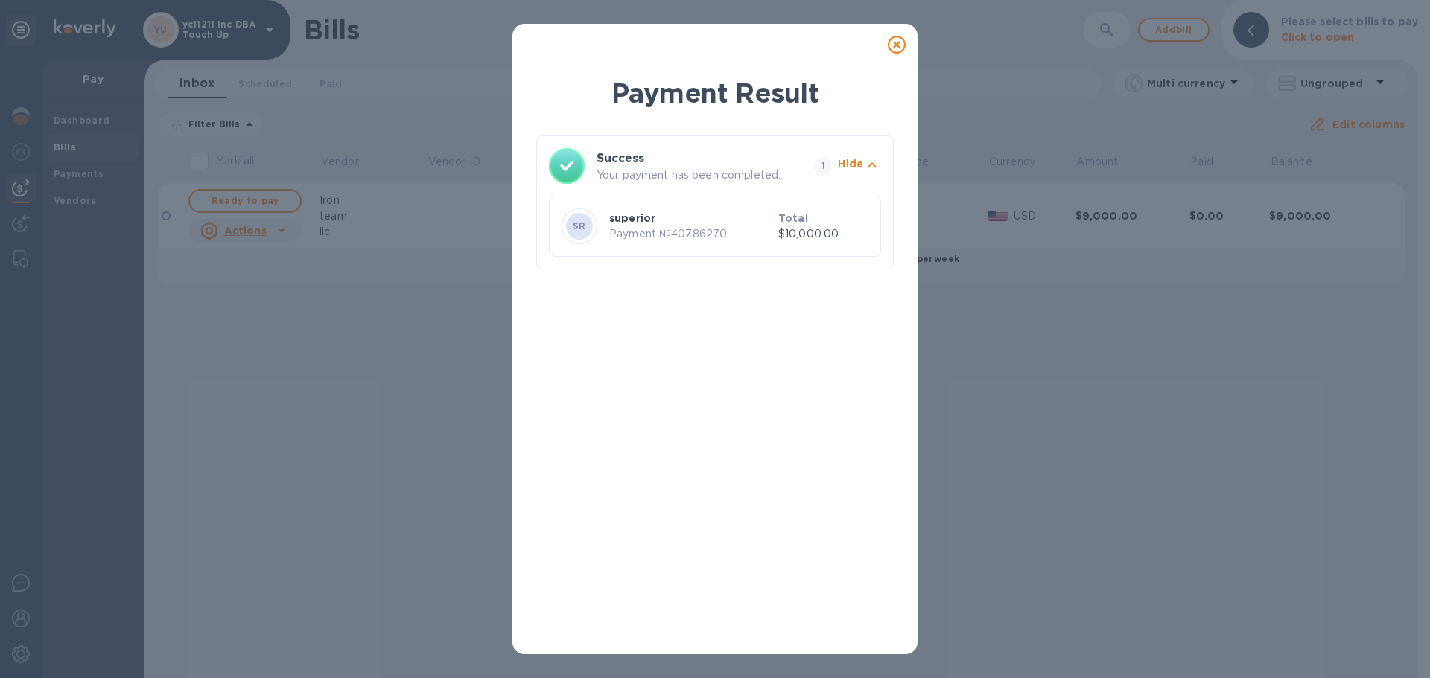
click at [897, 44] on icon at bounding box center [897, 45] width 18 height 18
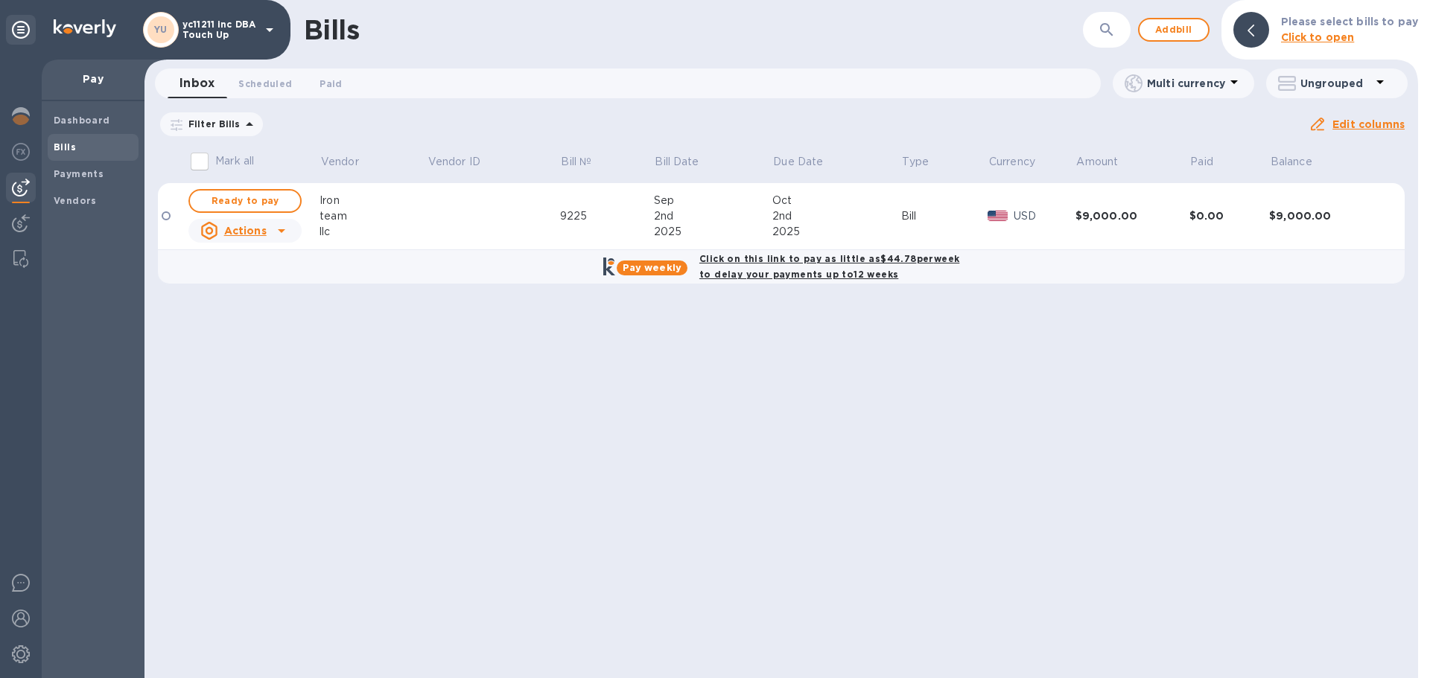
click at [791, 265] on div "Click on this link to pay as little as $44.78 per week to delay your payments u…" at bounding box center [829, 266] width 266 height 37
checkbox input "true"
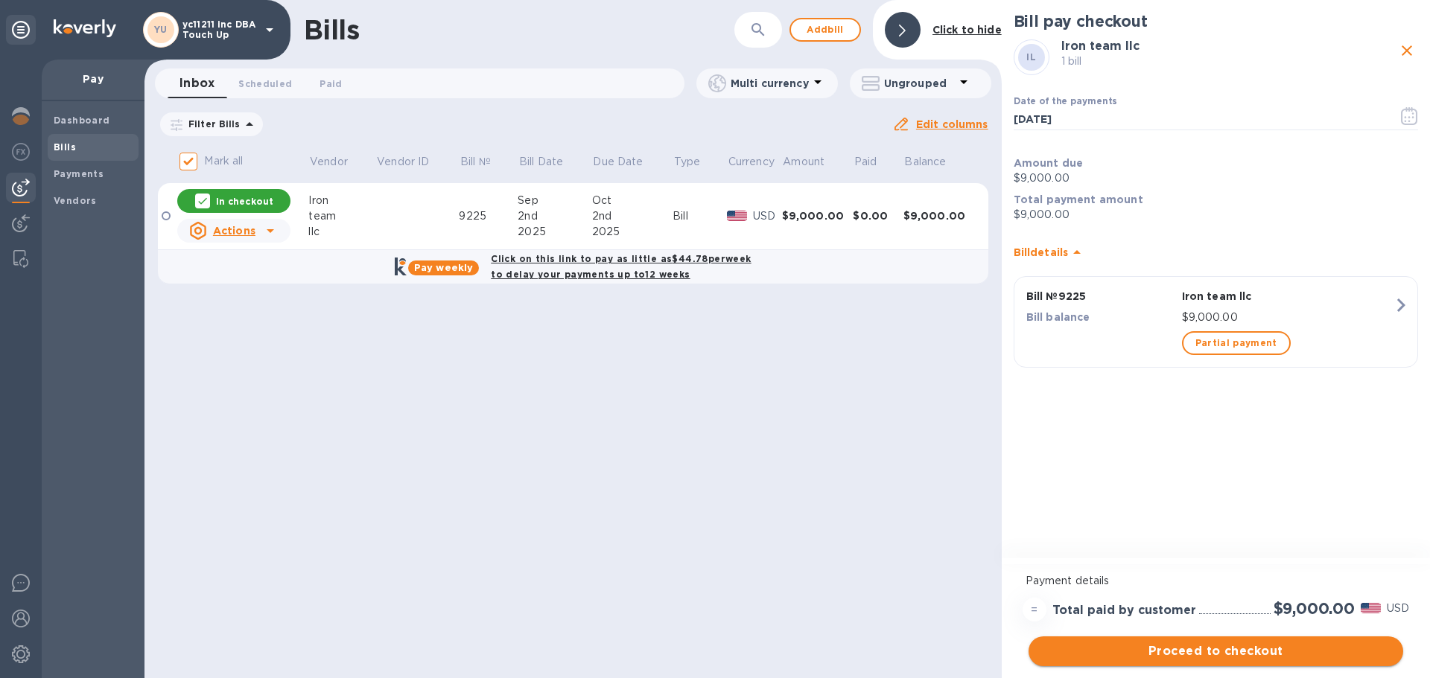
click at [1125, 647] on span "Proceed to checkout" at bounding box center [1215, 652] width 351 height 18
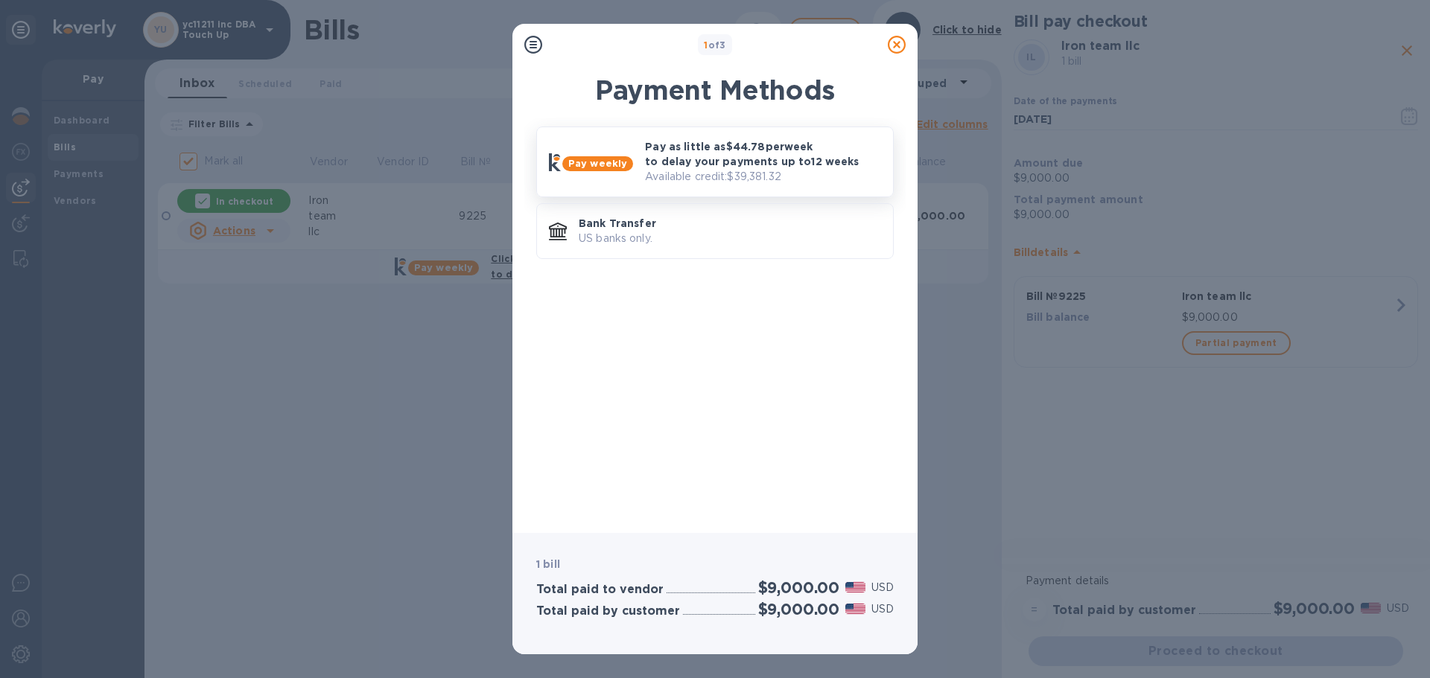
click at [769, 165] on p "Pay as little as $44.78 per week to delay your payments up to 12 weeks" at bounding box center [763, 154] width 236 height 30
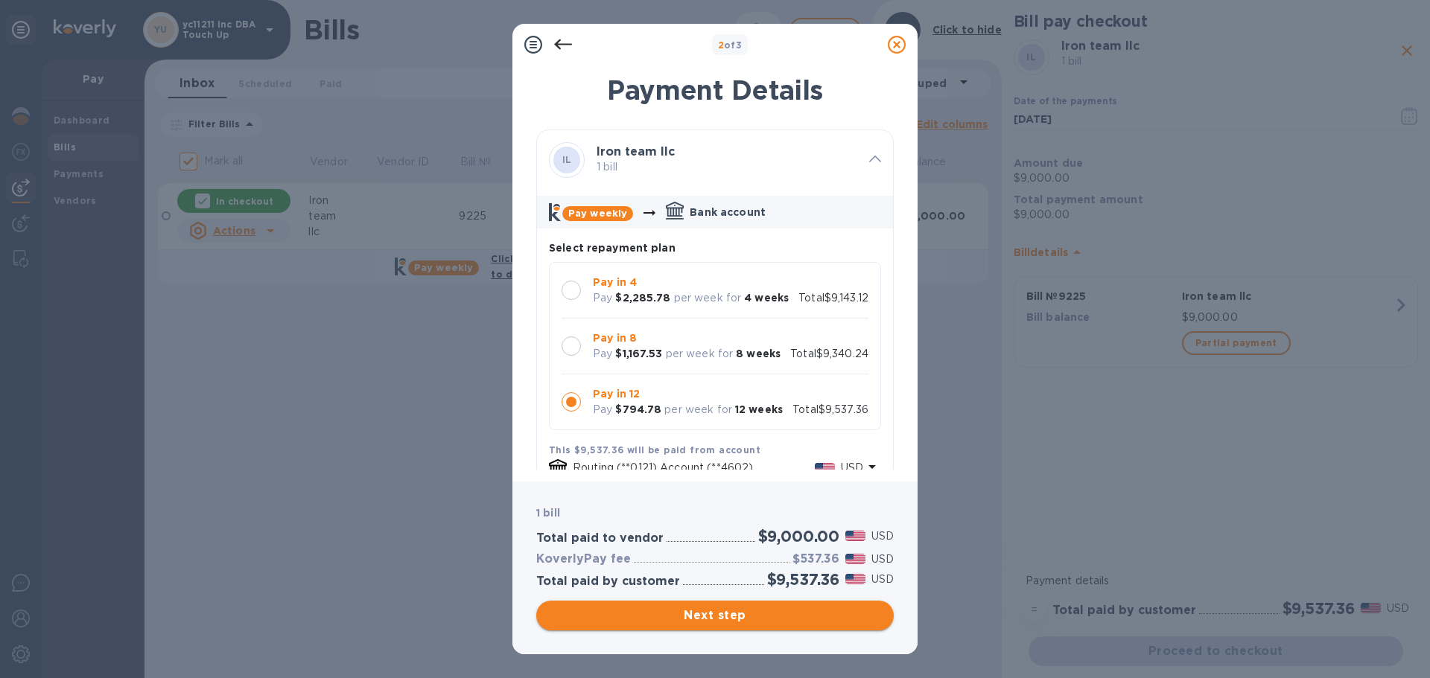
click at [648, 621] on span "Next step" at bounding box center [715, 616] width 334 height 18
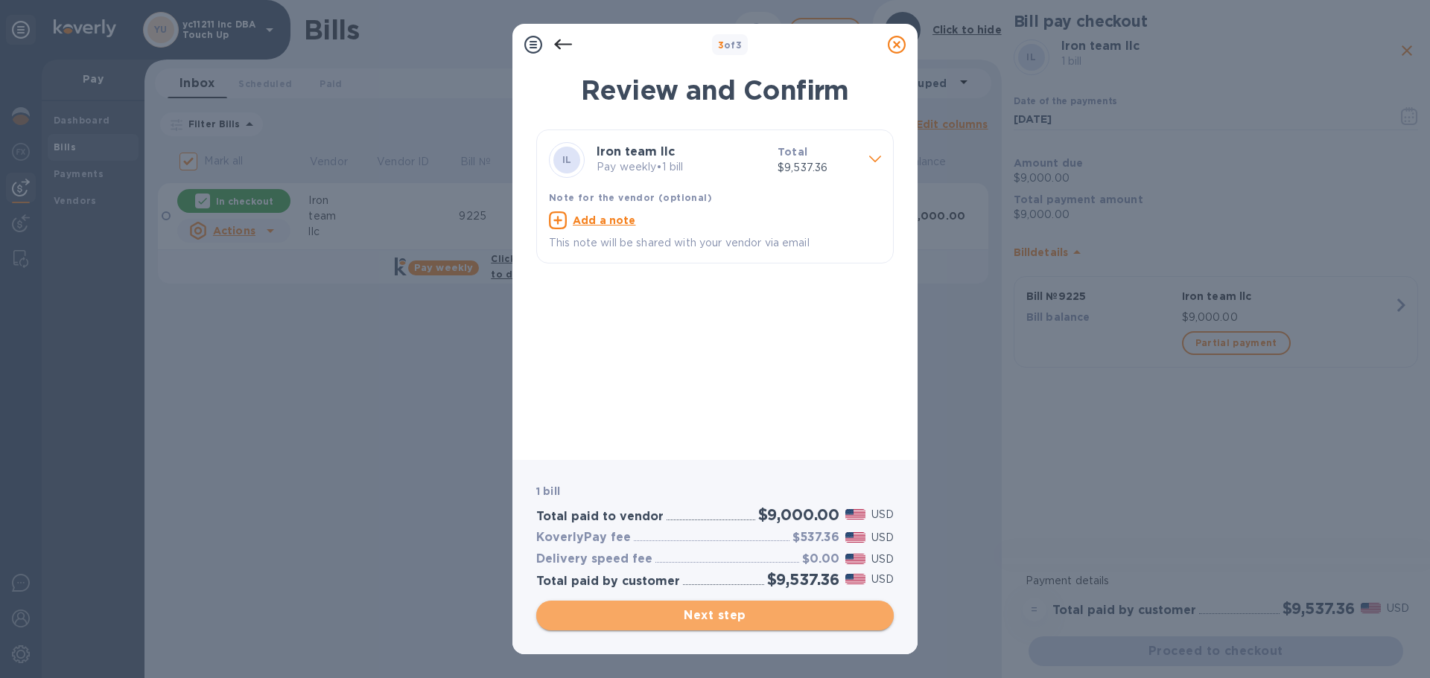
click at [650, 608] on span "Next step" at bounding box center [715, 616] width 334 height 18
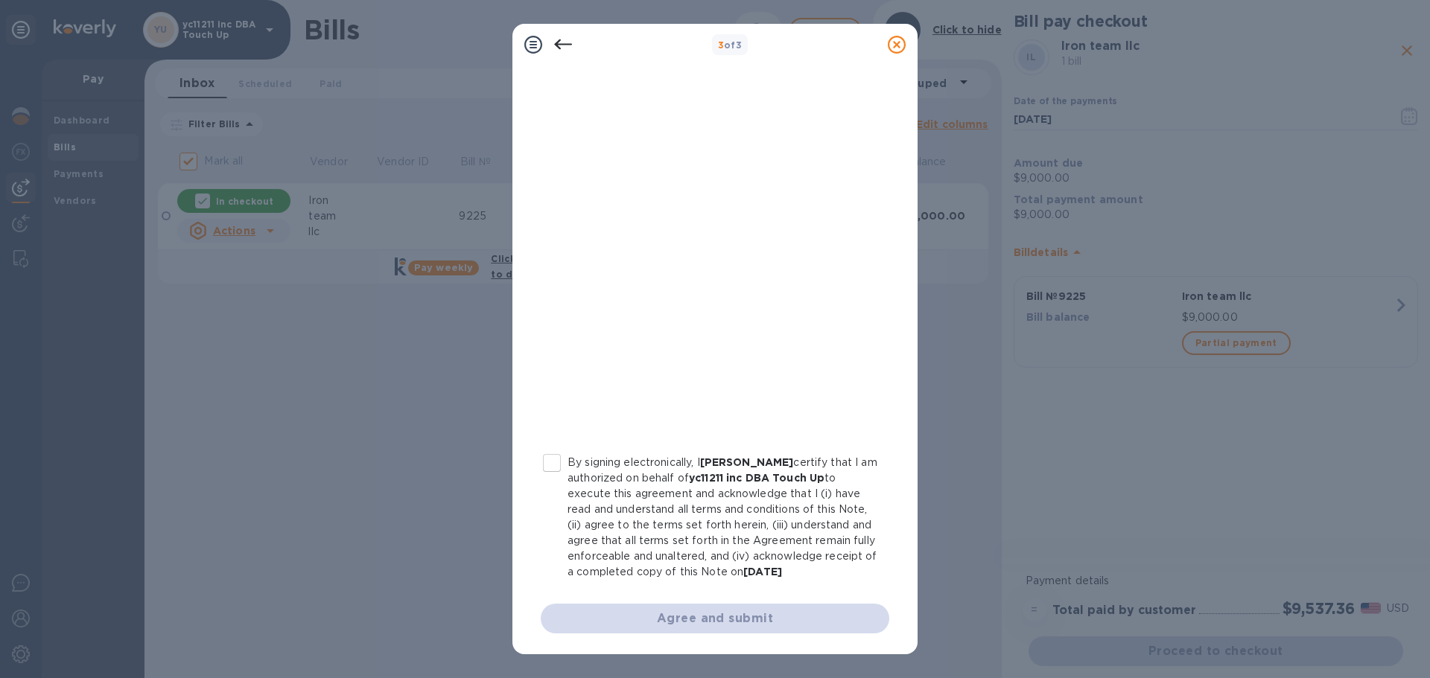
click at [622, 498] on p "By signing electronically, I [PERSON_NAME] certify that I am authorized on beha…" at bounding box center [722, 517] width 310 height 125
click at [567, 479] on input "By signing electronically, I [PERSON_NAME] certify that I am authorized on beha…" at bounding box center [551, 463] width 31 height 31
checkbox input "true"
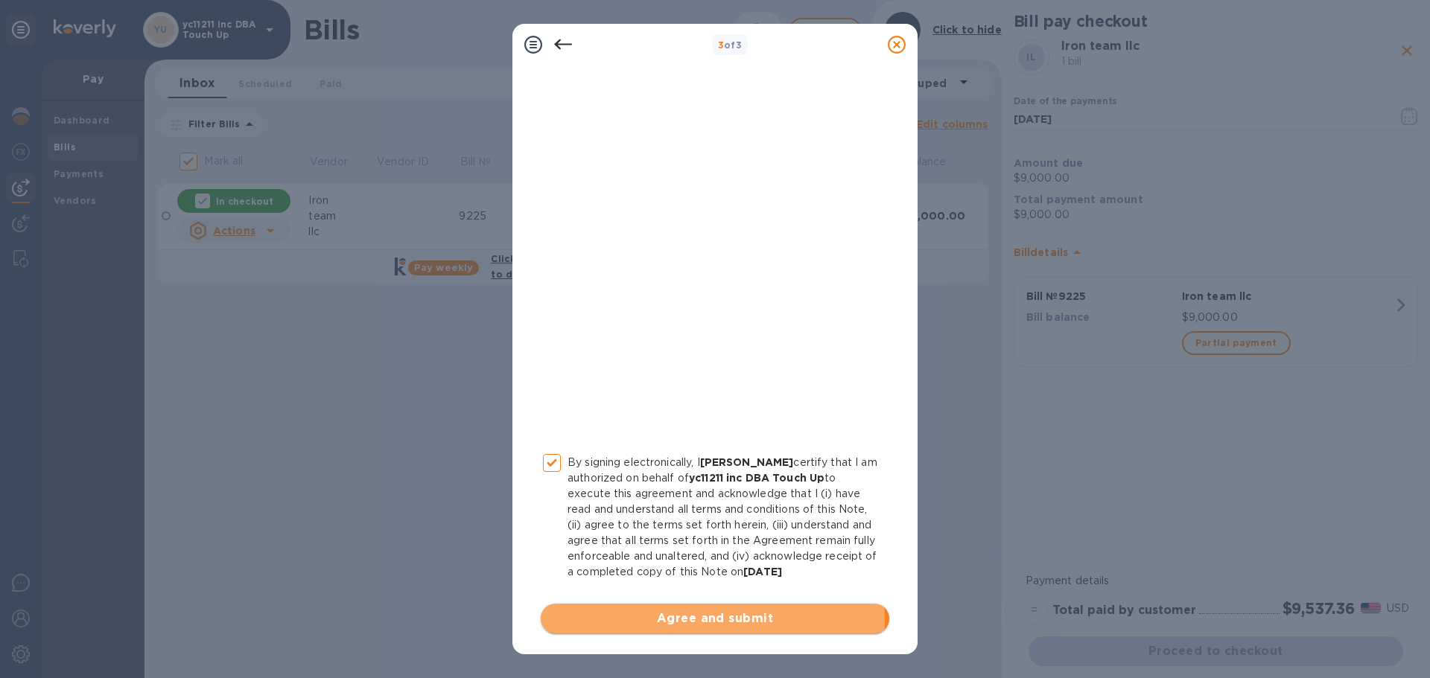
click at [646, 623] on span "Agree and submit" at bounding box center [715, 619] width 325 height 18
click at [646, 623] on div "Agree and submit" at bounding box center [715, 619] width 349 height 30
